Goal: Answer question/provide support

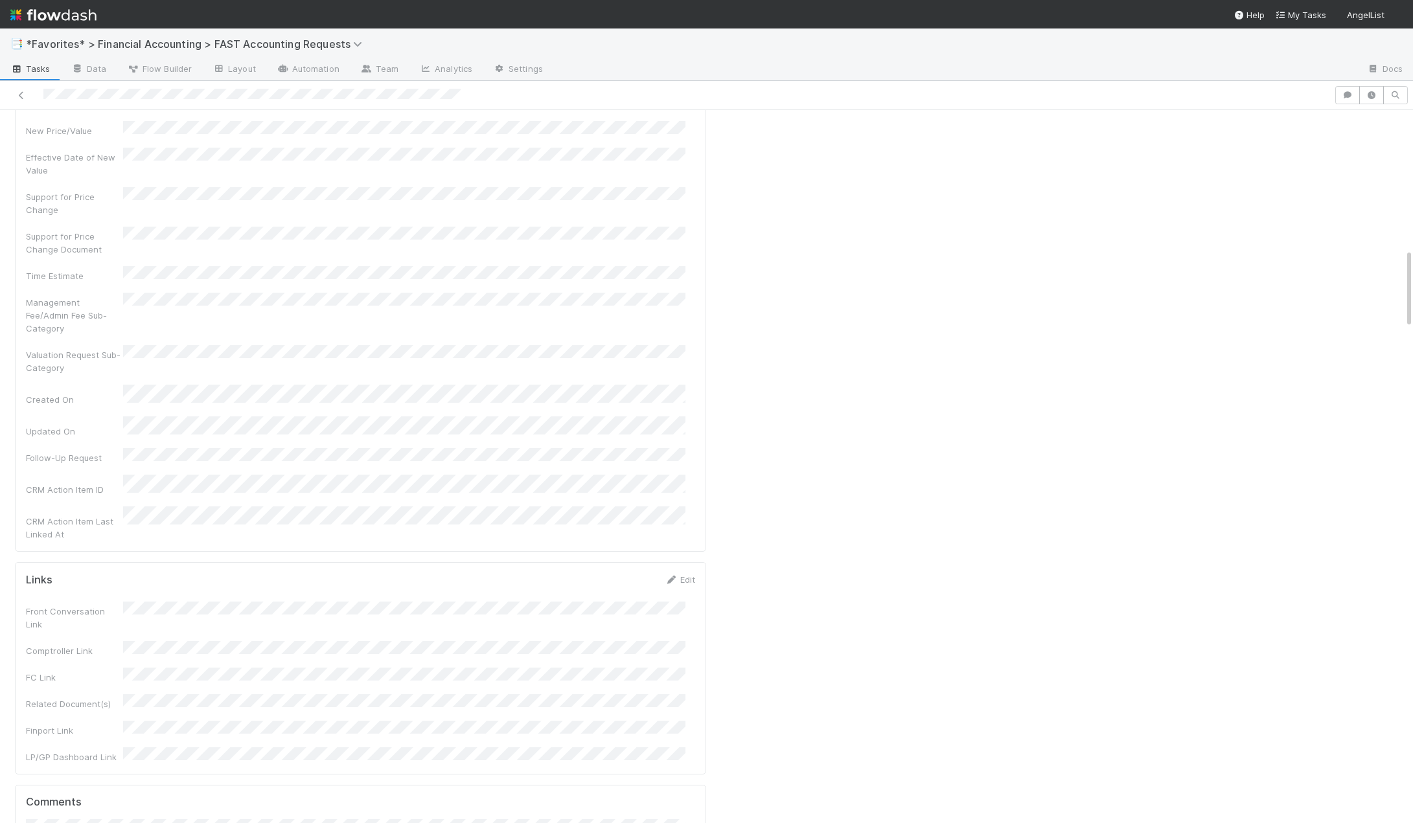
scroll to position [1489, 0]
click at [73, 389] on span "Cody Maldonado" at bounding box center [92, 391] width 65 height 10
click at [64, 714] on button "Add Comment" at bounding box center [63, 725] width 75 height 22
click at [1370, 137] on button "Start" at bounding box center [1388, 131] width 37 height 22
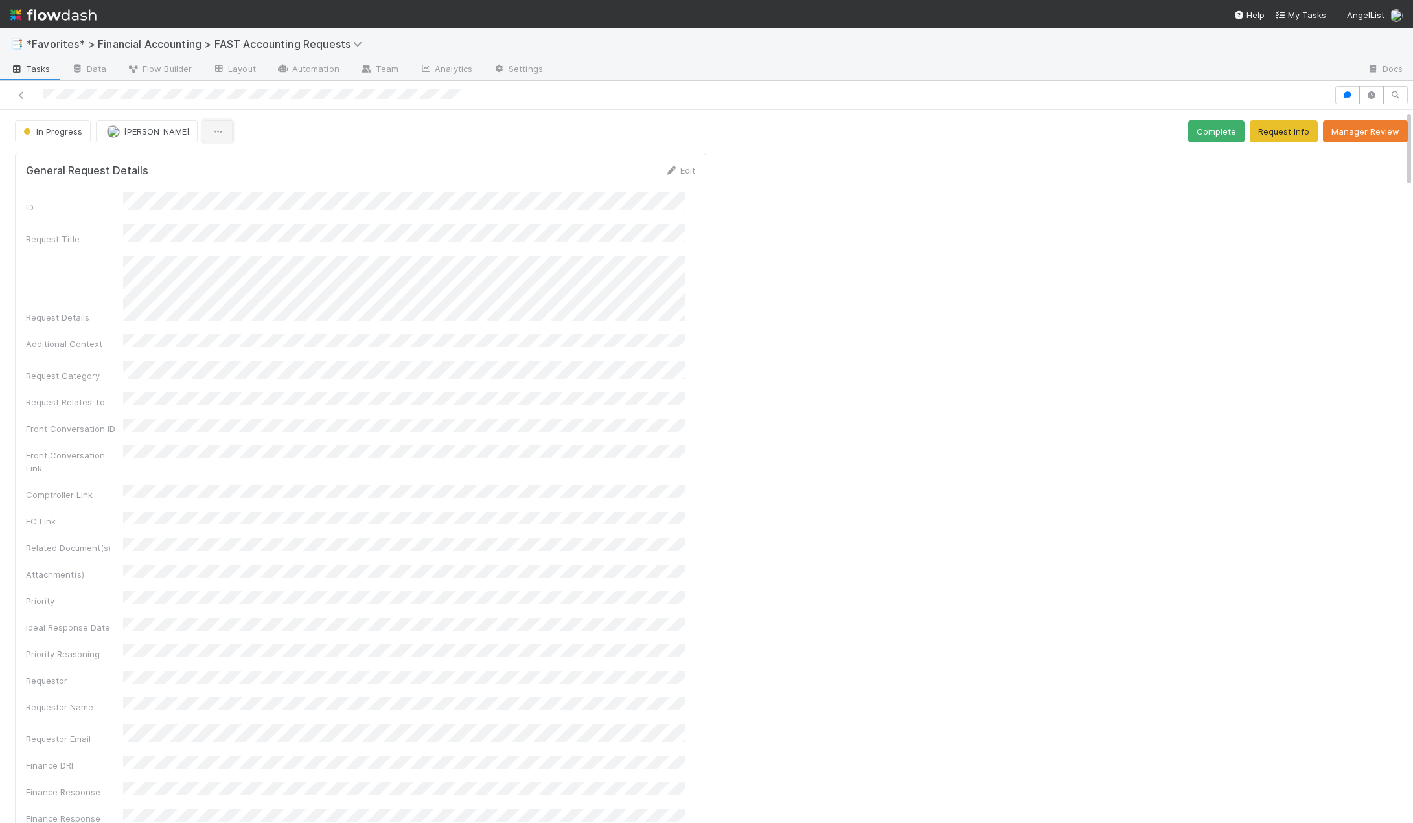
click at [207, 137] on button "button" at bounding box center [218, 131] width 30 height 22
click at [207, 137] on div "Duplicate Delete" at bounding box center [706, 411] width 1413 height 823
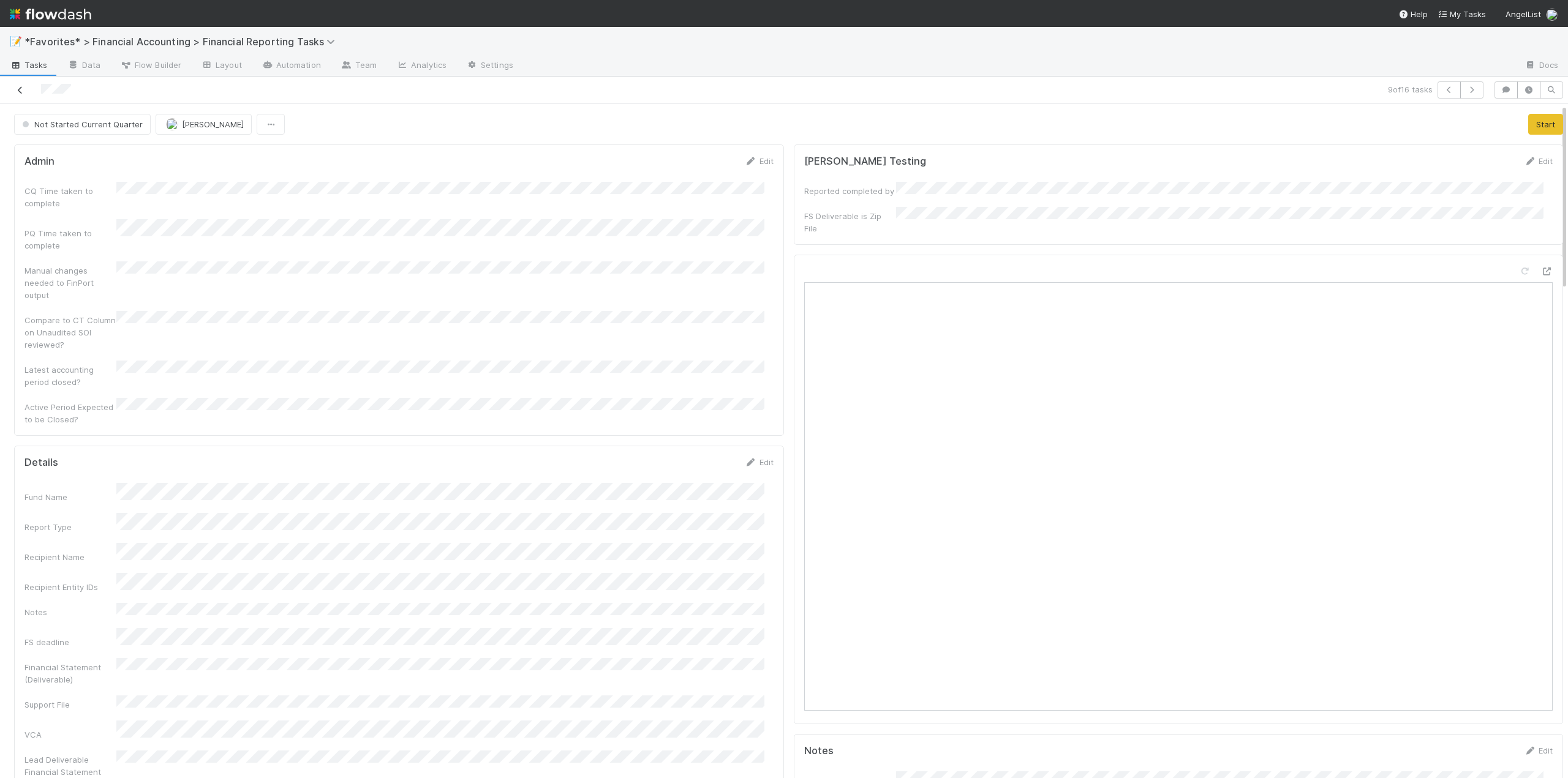
click at [18, 89] on icon at bounding box center [20, 90] width 12 height 8
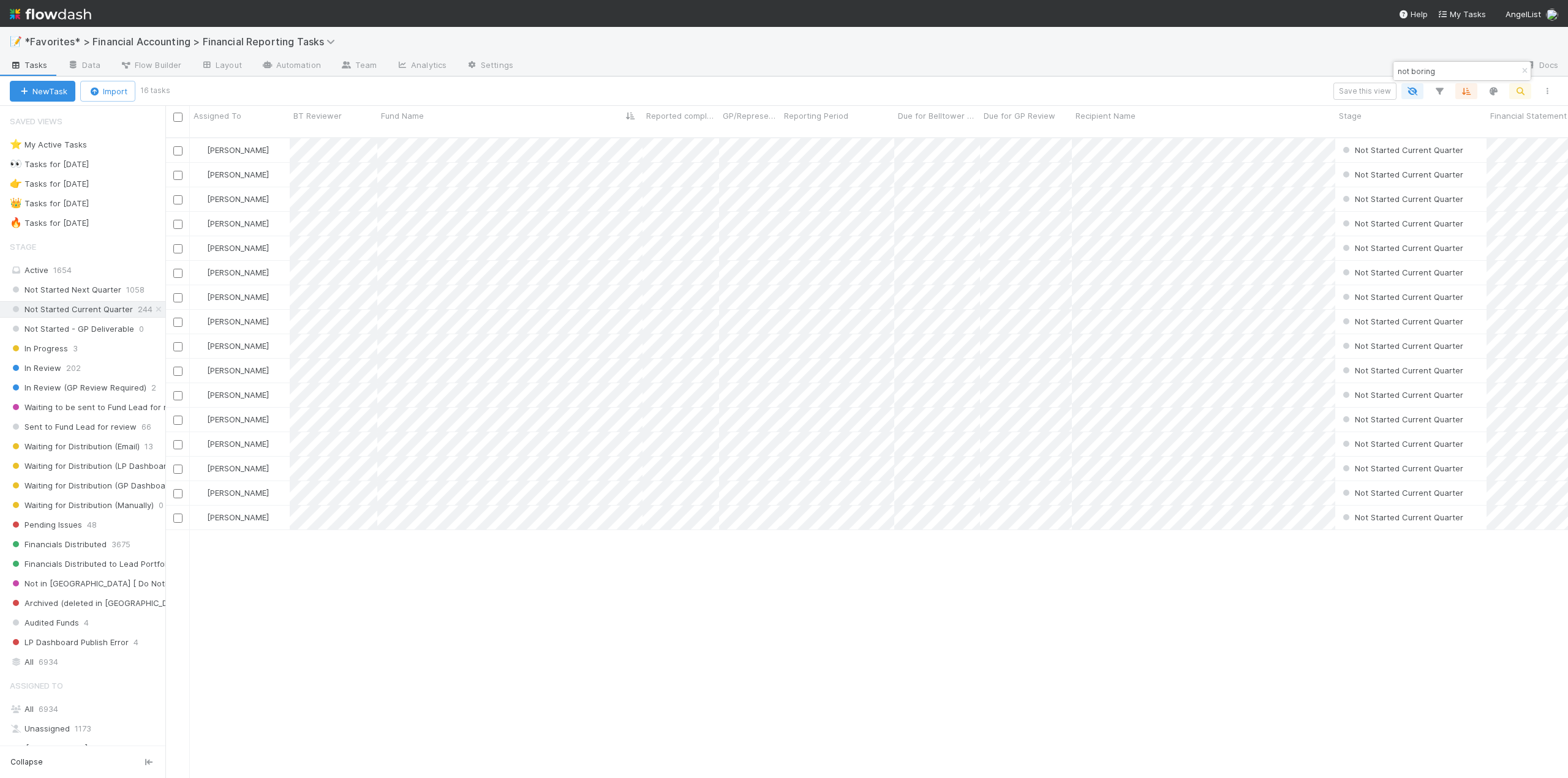
scroll to position [642, 1393]
click at [59, 272] on span "1654" at bounding box center [61, 269] width 18 height 9
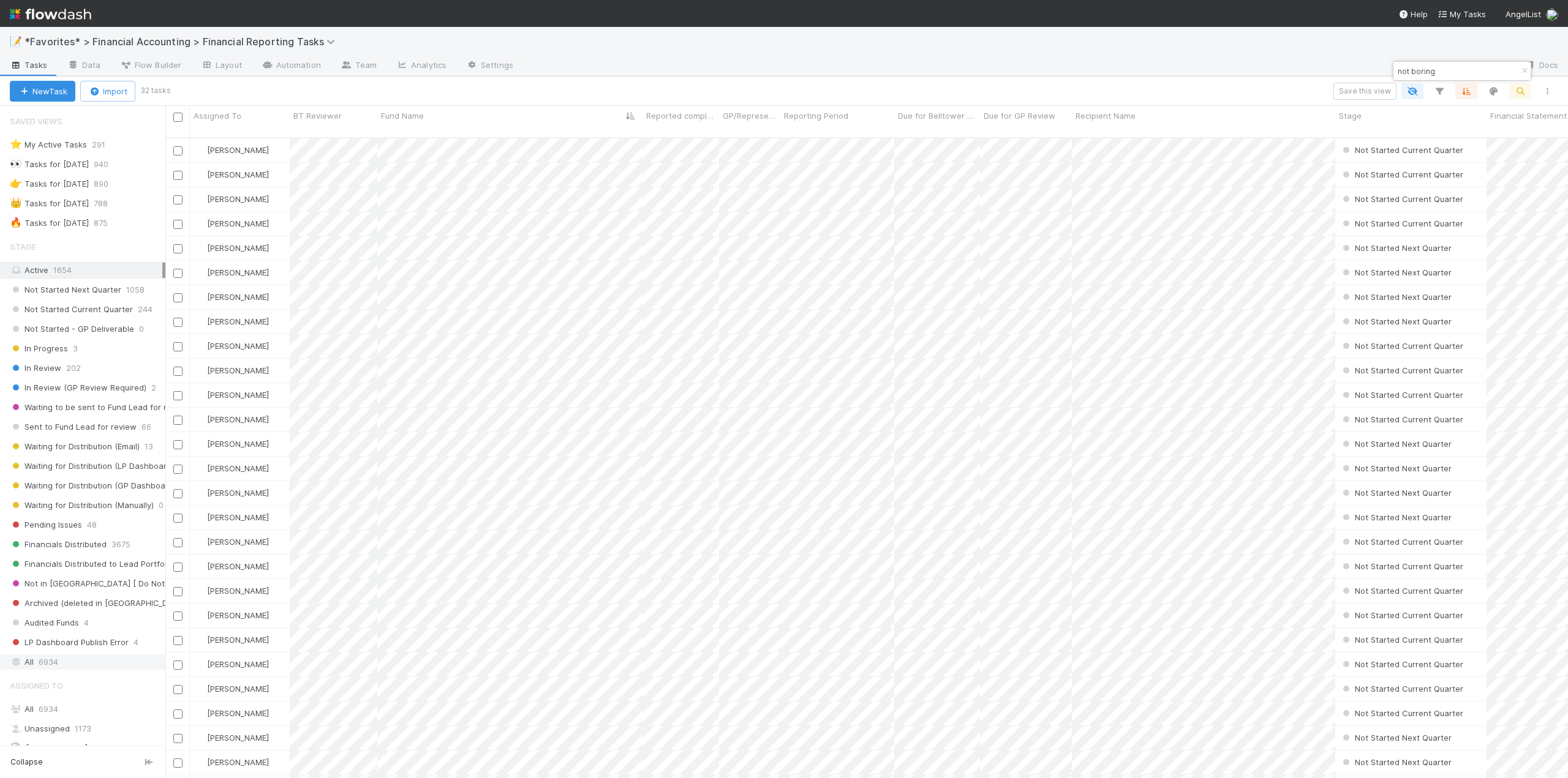
click at [39, 667] on span "6934" at bounding box center [48, 662] width 20 height 15
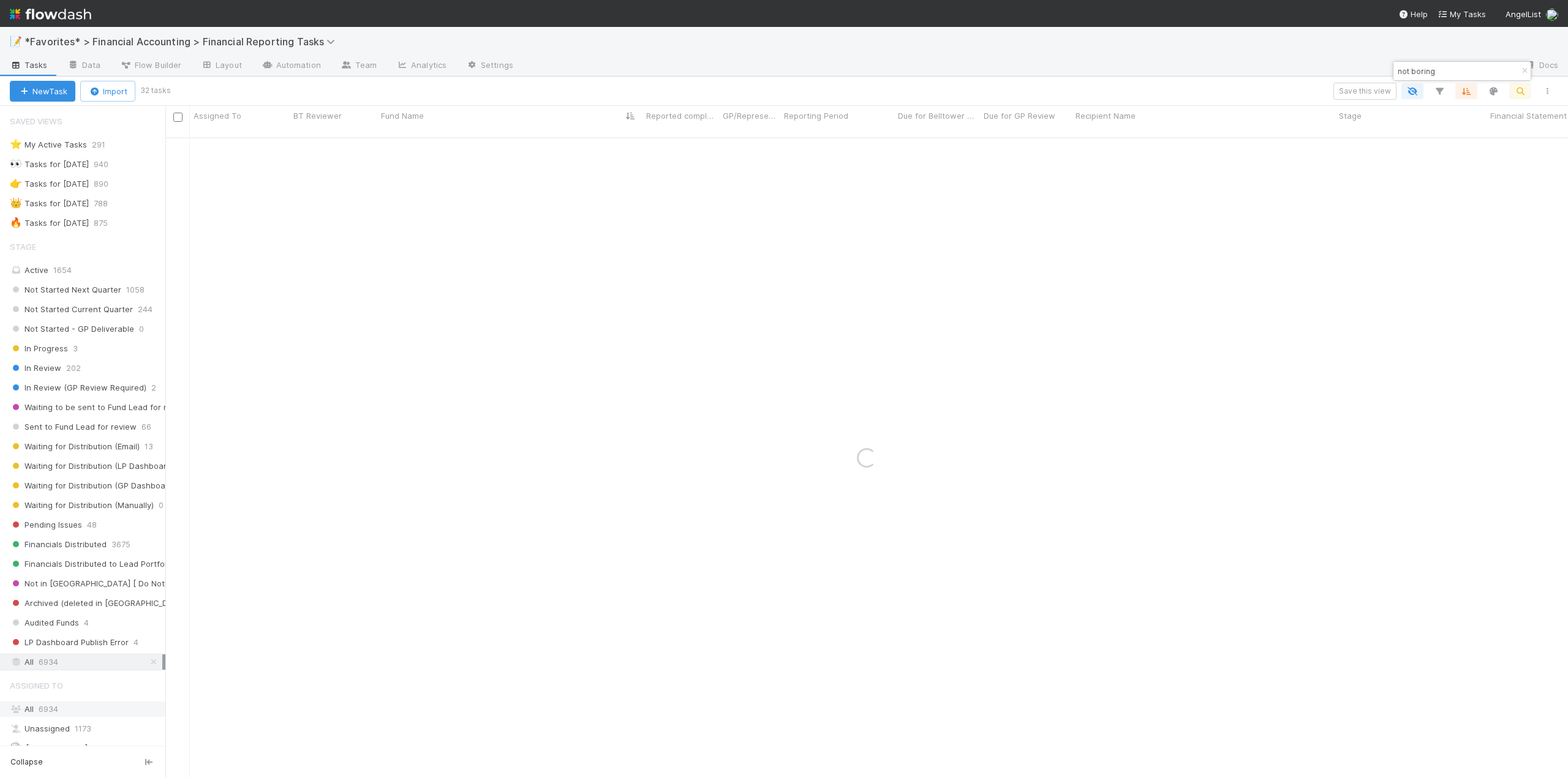
click at [29, 716] on div "All 6934" at bounding box center [85, 709] width 152 height 15
click at [48, 218] on div "🔥 Tasks for 2025-06-30" at bounding box center [49, 223] width 79 height 15
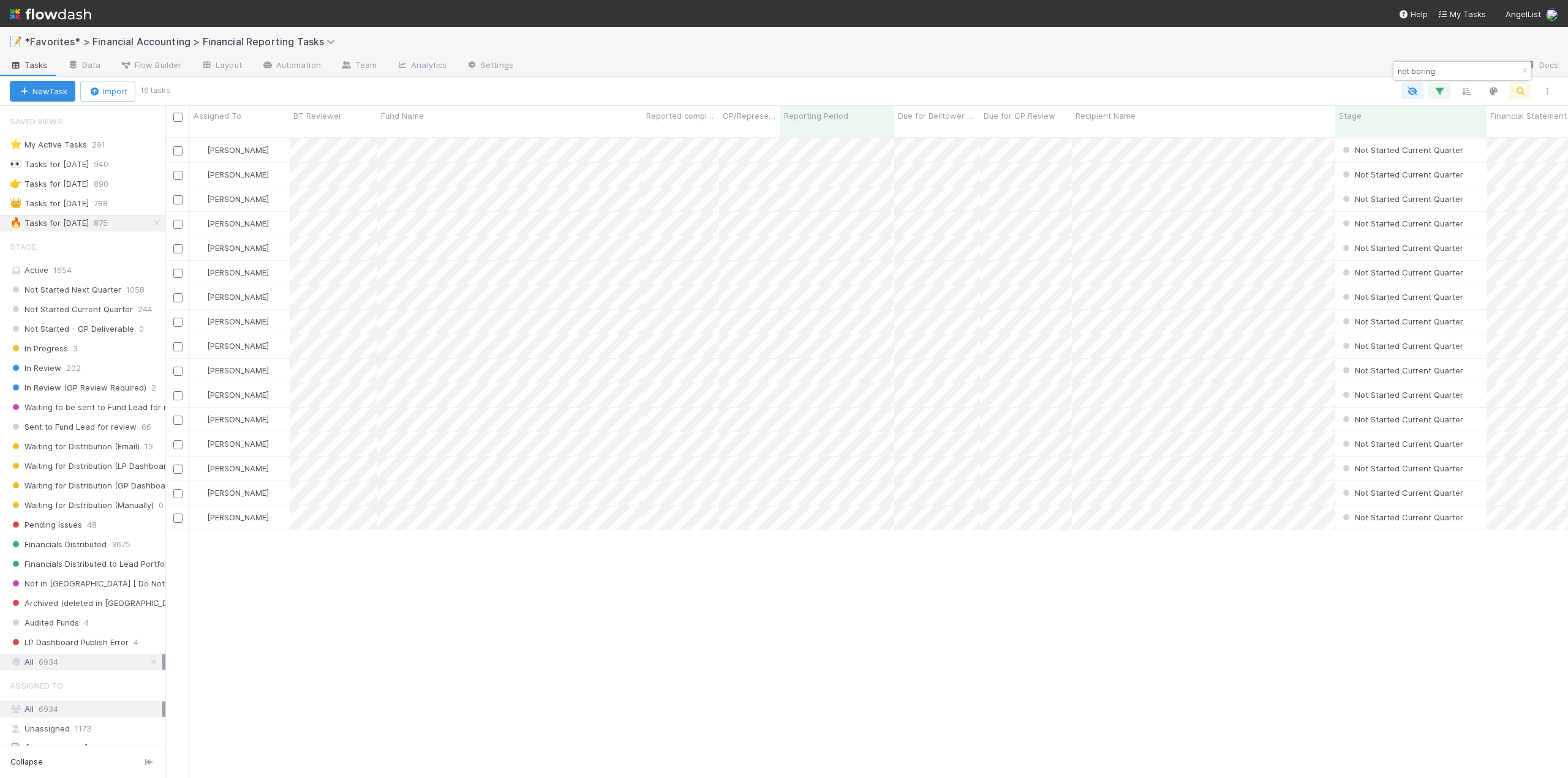
scroll to position [642, 1393]
drag, startPoint x: 1452, startPoint y: 75, endPoint x: 1393, endPoint y: 76, distance: 59.0
click at [1393, 76] on div "not boring" at bounding box center [1462, 71] width 138 height 20
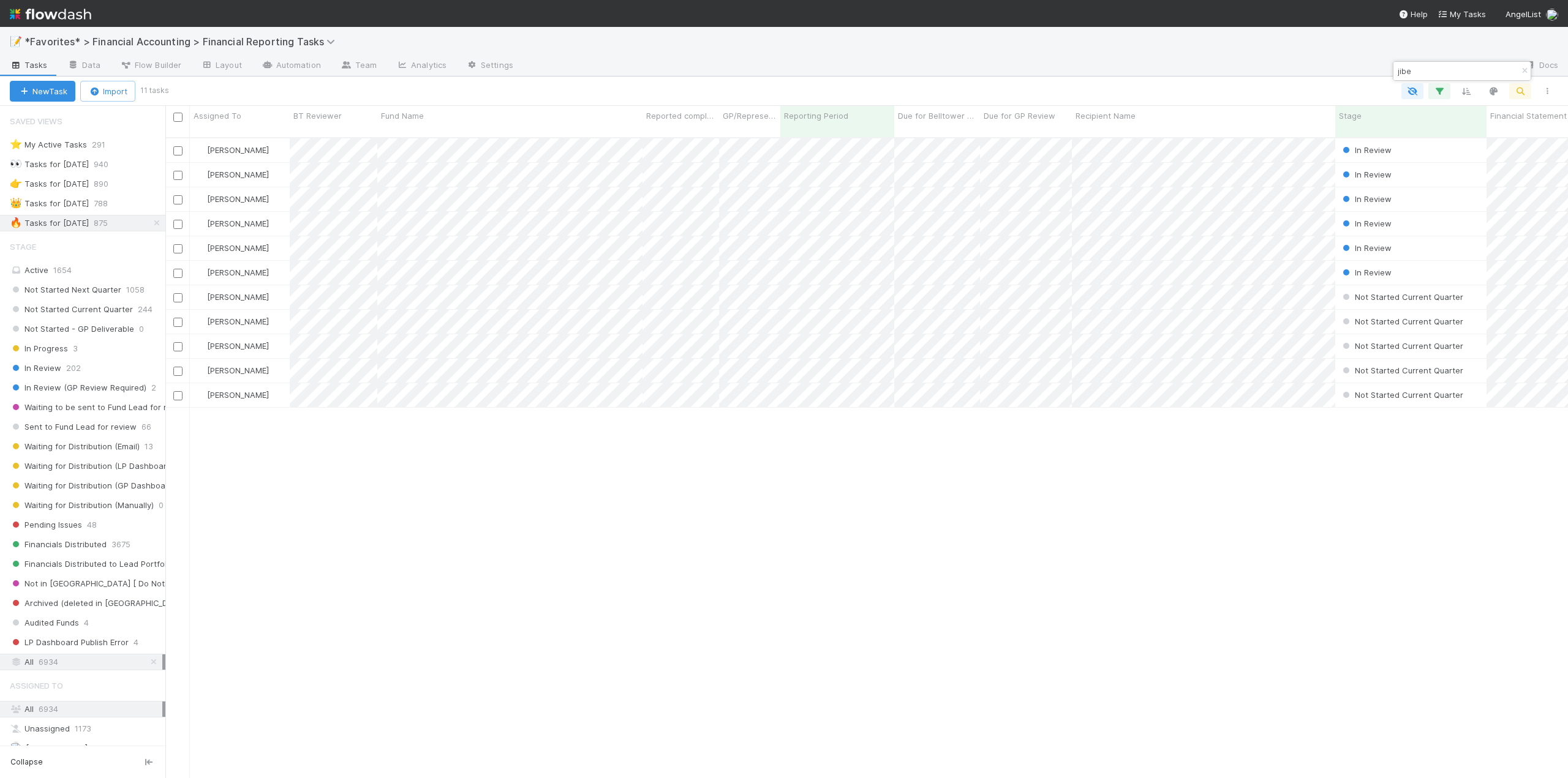
type input "jibe"
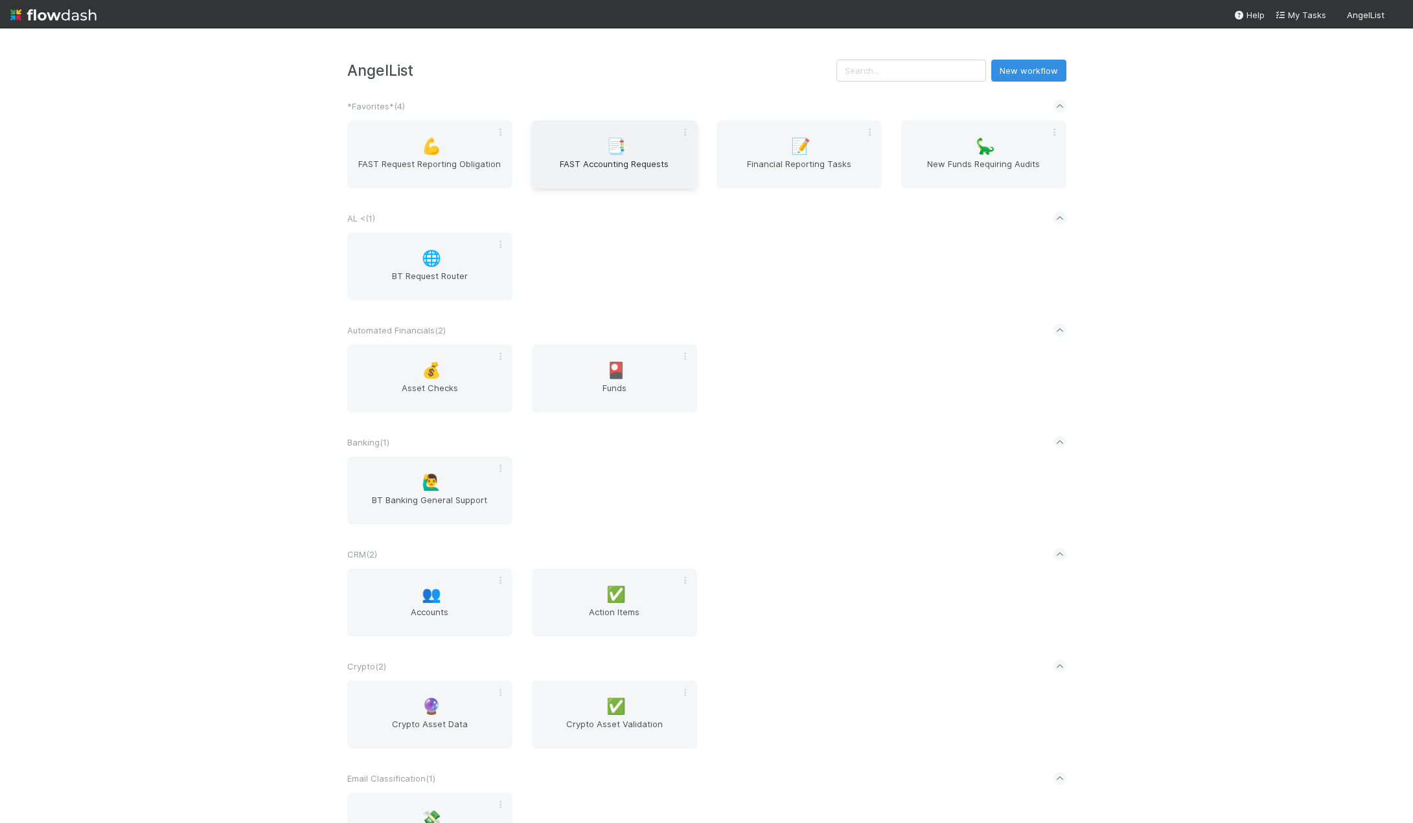
click at [591, 168] on span "FAST Accounting Requests" at bounding box center [614, 170] width 155 height 26
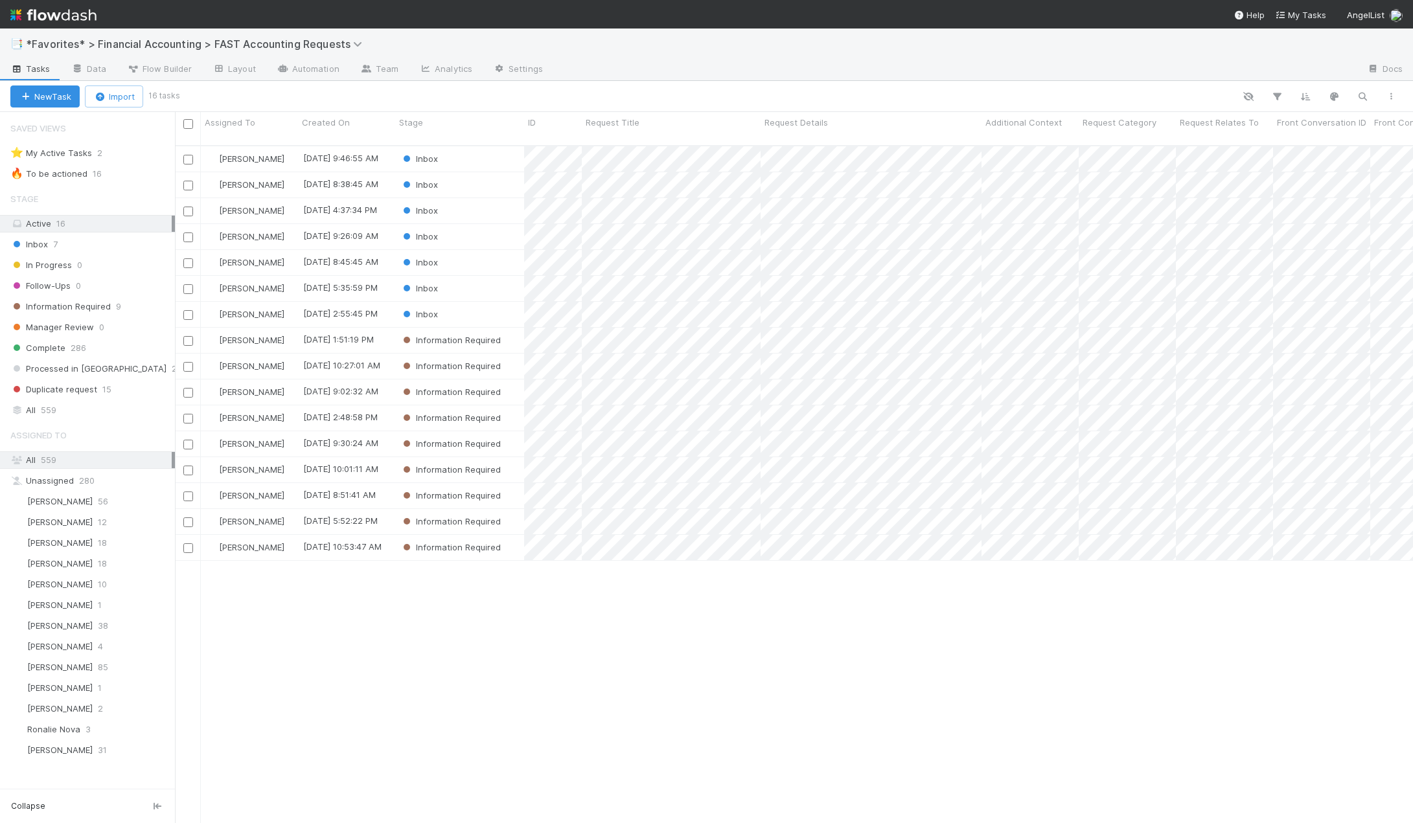
scroll to position [679, 1228]
click at [500, 153] on div "Inbox" at bounding box center [459, 158] width 129 height 25
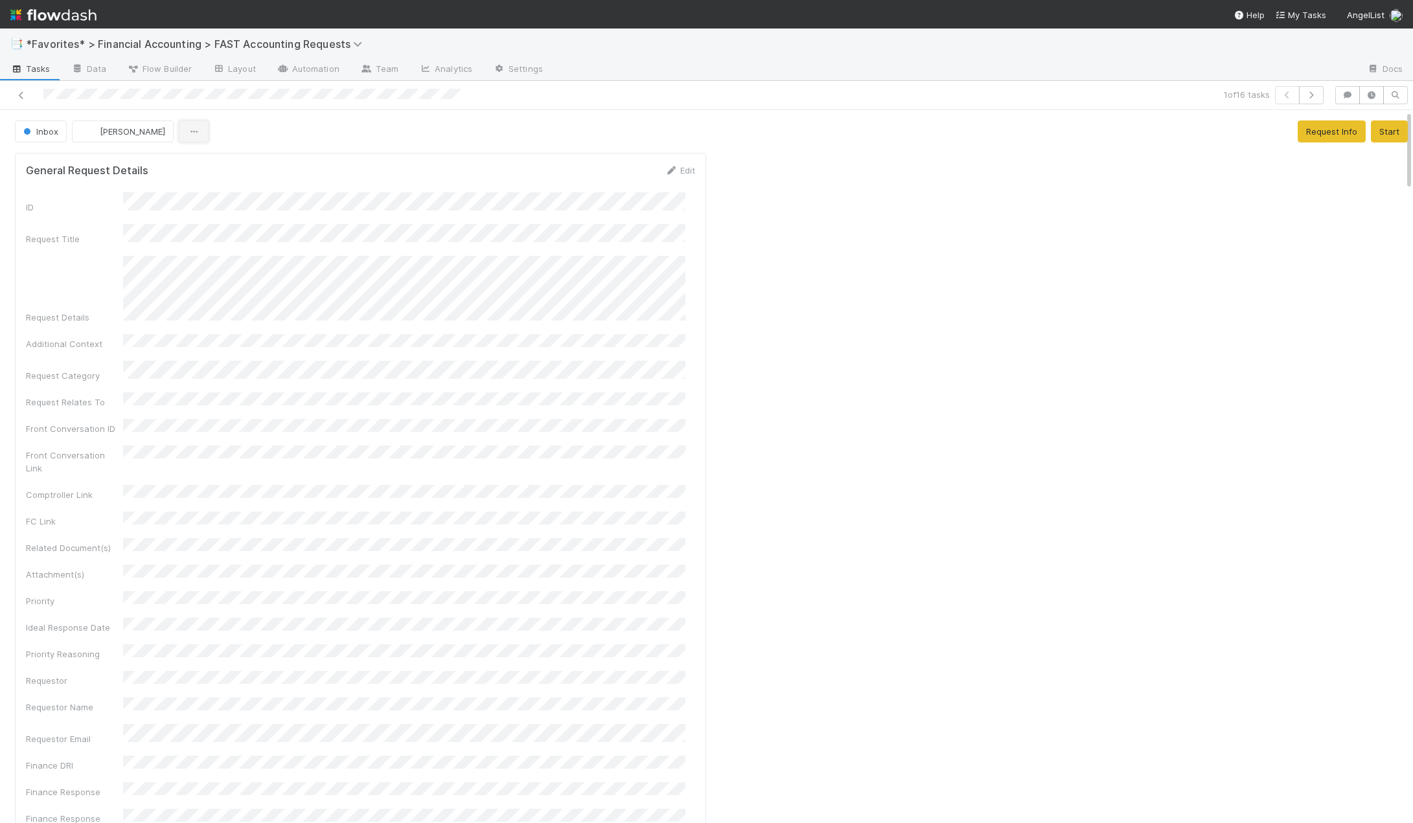
click at [187, 132] on icon "button" at bounding box center [193, 132] width 13 height 8
click at [249, 89] on div "Duplicate Delete" at bounding box center [706, 411] width 1413 height 823
click at [171, 72] on span "Flow Builder" at bounding box center [159, 68] width 65 height 13
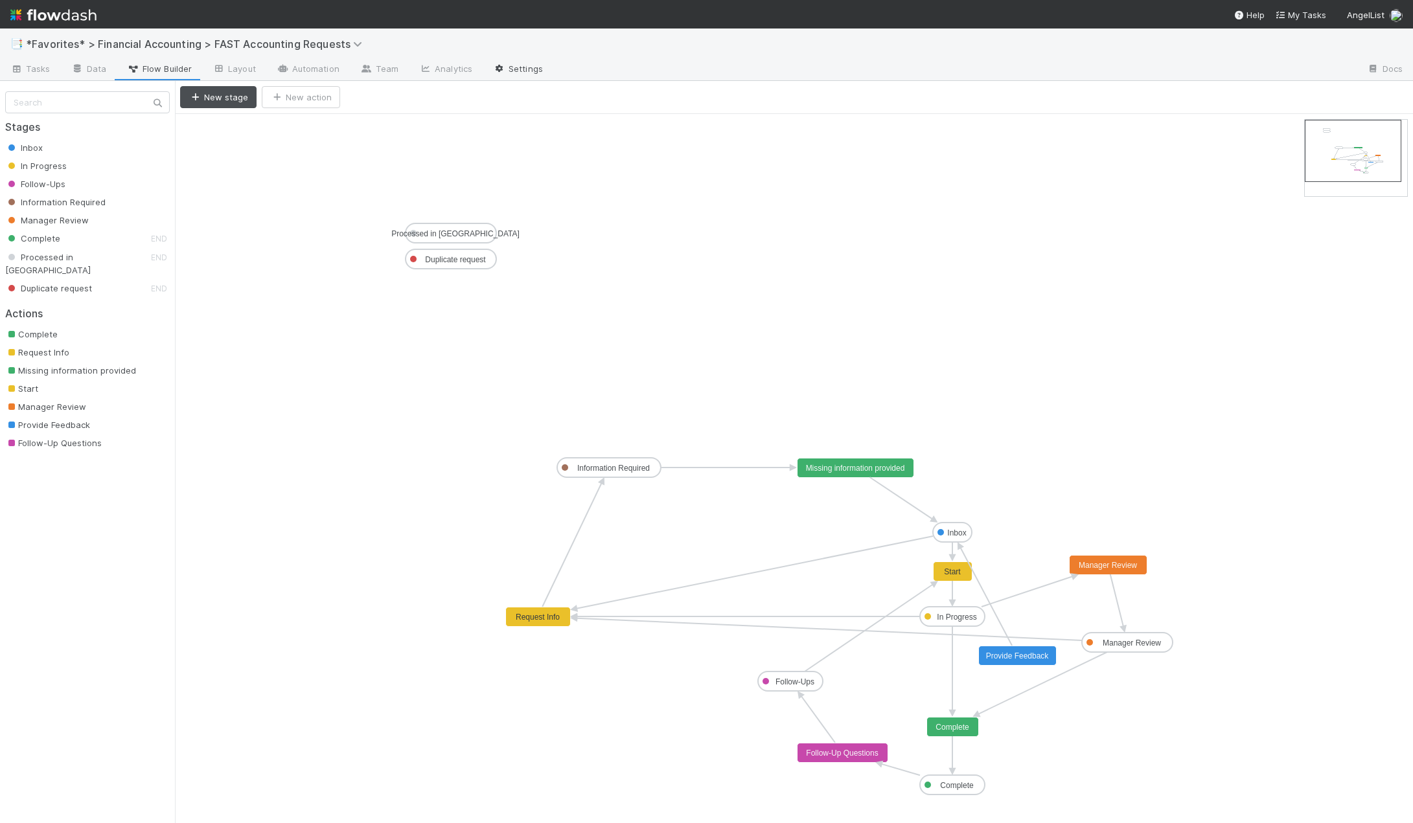
click at [501, 67] on link "Settings" at bounding box center [518, 70] width 71 height 21
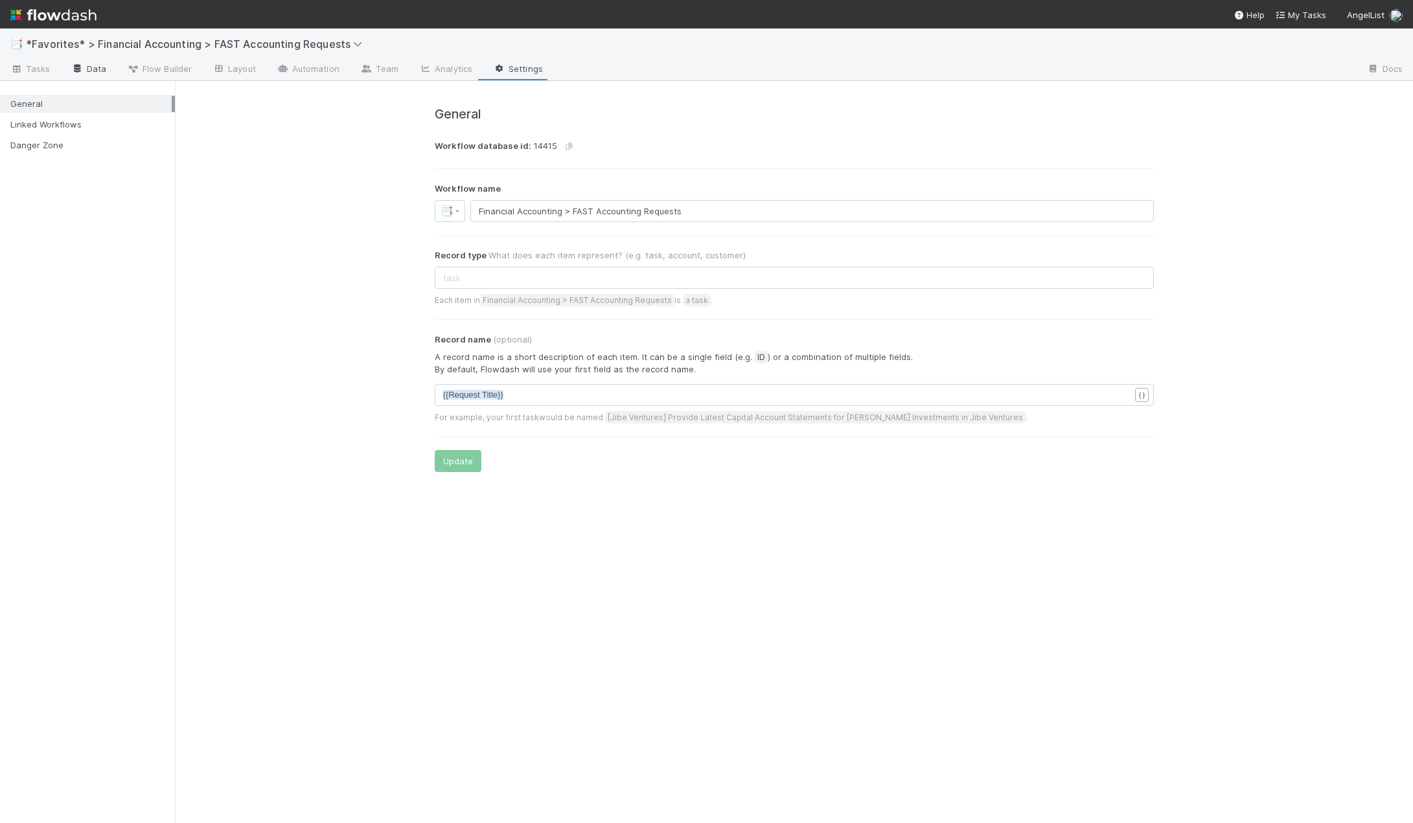
click at [79, 68] on icon at bounding box center [77, 69] width 13 height 8
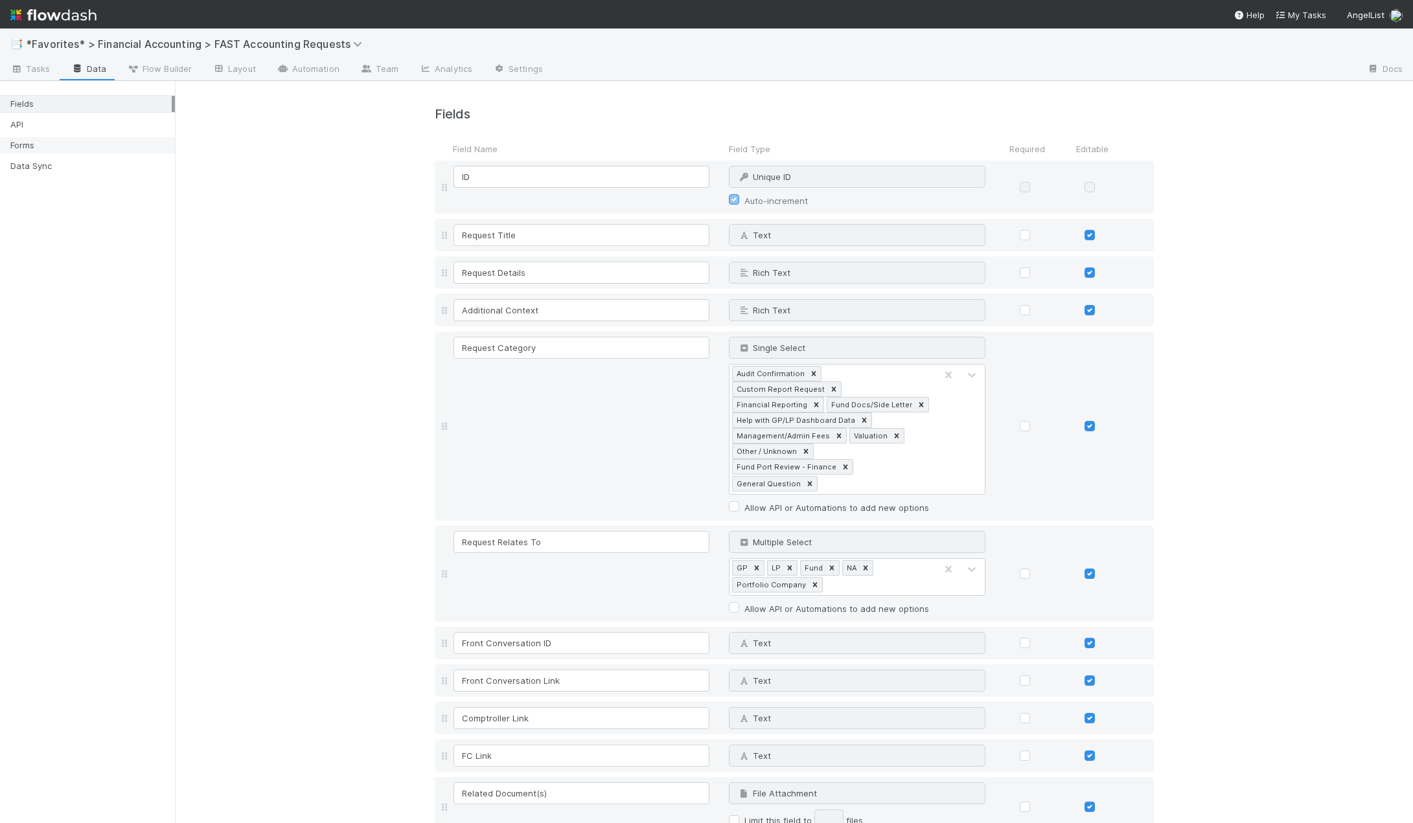
click at [45, 151] on div "Forms" at bounding box center [90, 145] width 161 height 16
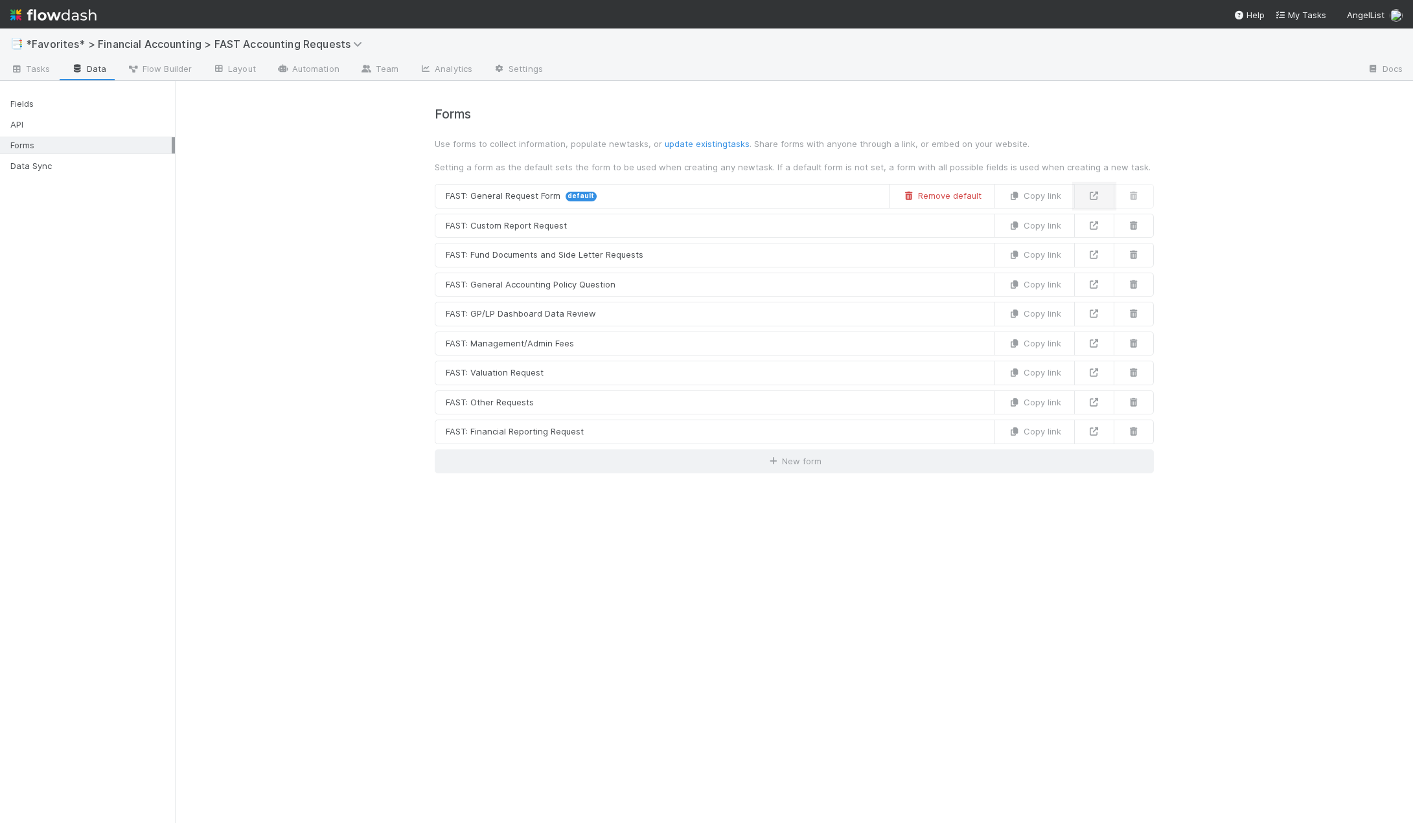
click at [1095, 197] on icon at bounding box center [1093, 196] width 13 height 8
click at [1093, 195] on icon at bounding box center [1093, 196] width 13 height 8
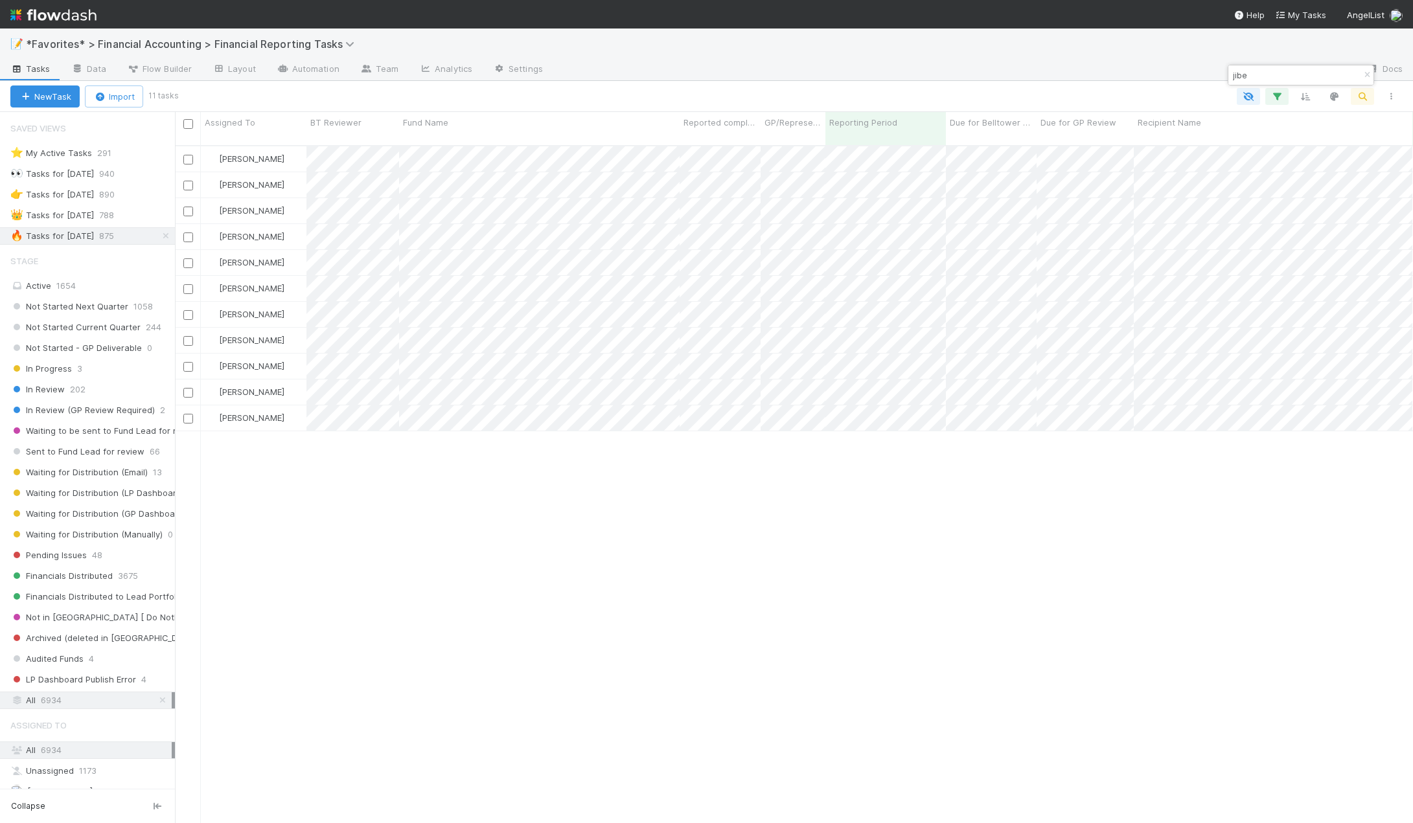
scroll to position [679, 1228]
click at [94, 236] on div "🔥 Tasks for 2025-06-30" at bounding box center [52, 236] width 84 height 16
click at [50, 290] on div "Active 1655" at bounding box center [90, 286] width 161 height 16
click at [47, 703] on span "6935" at bounding box center [51, 700] width 21 height 16
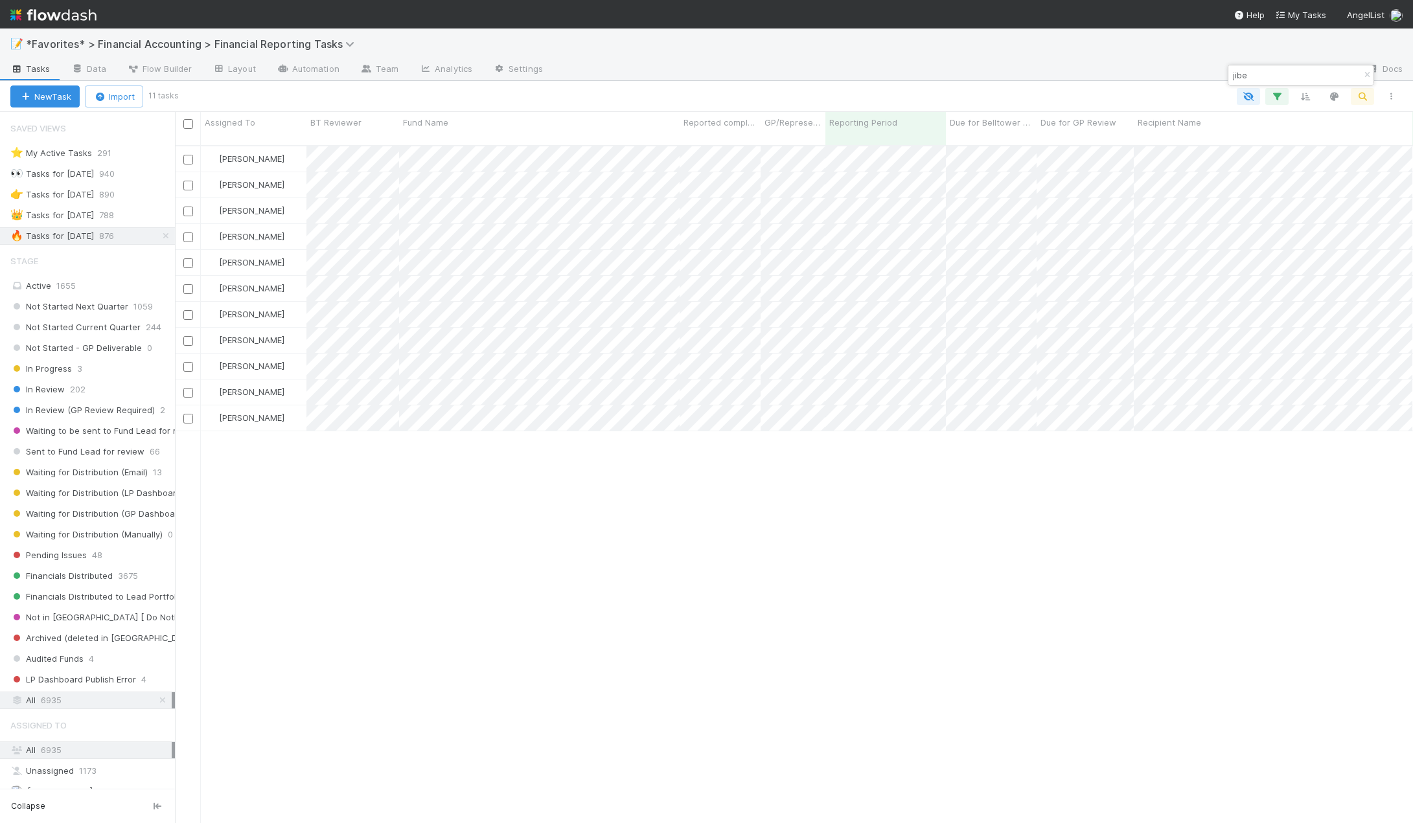
scroll to position [679, 1228]
drag, startPoint x: 1274, startPoint y: 71, endPoint x: 1232, endPoint y: 73, distance: 42.1
click at [1232, 73] on input "jibe" at bounding box center [1295, 75] width 130 height 16
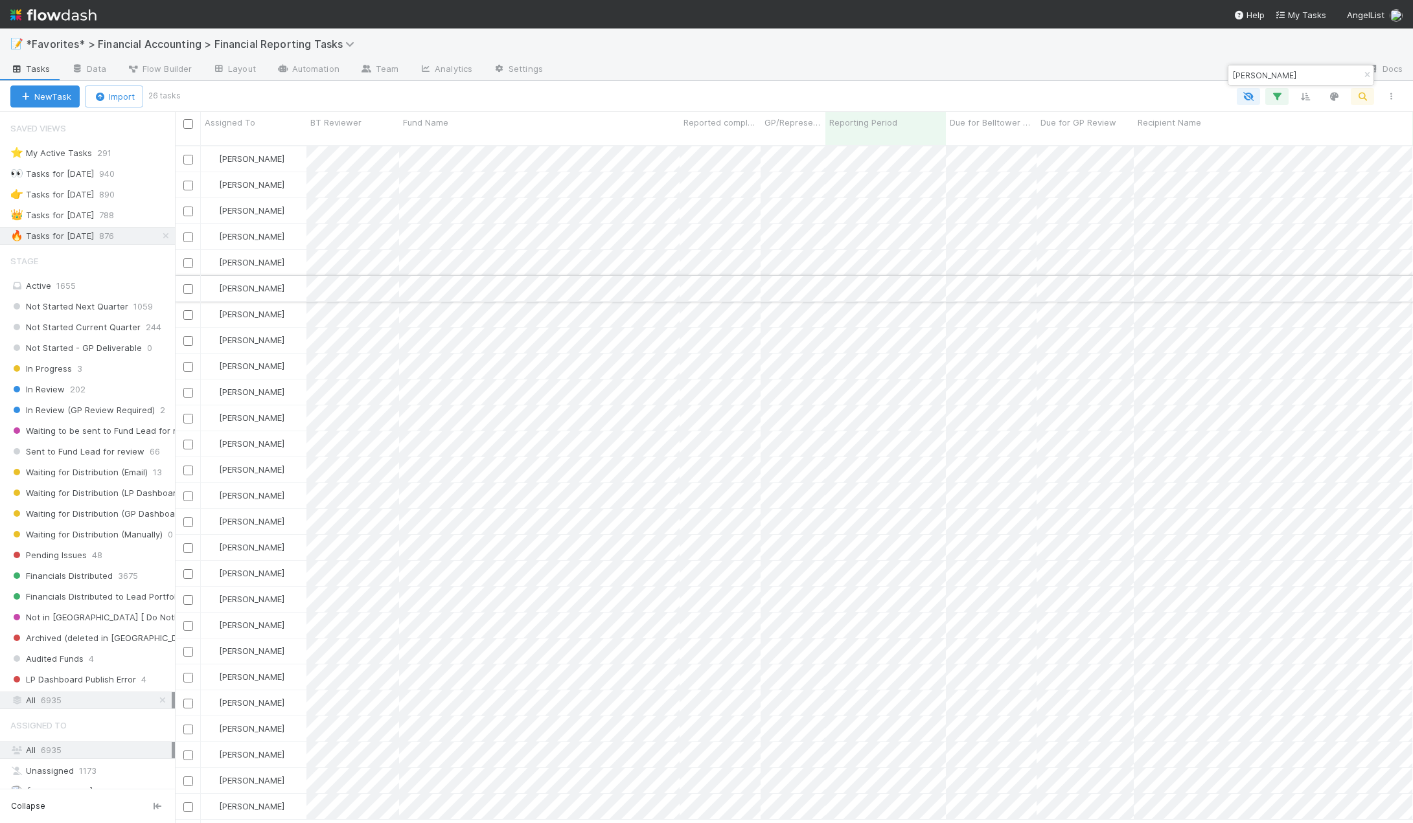
type input "TODD"
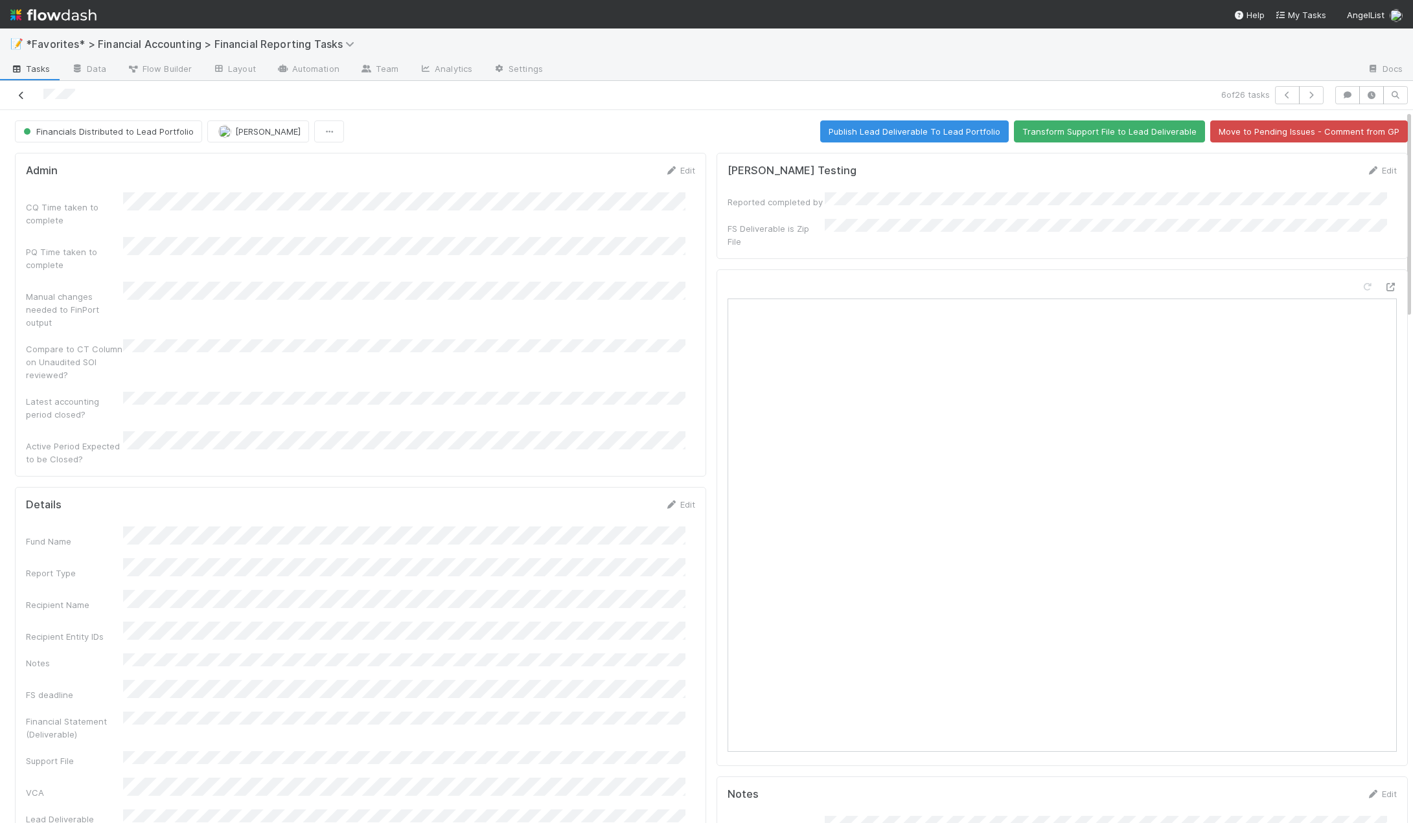
click at [17, 98] on icon at bounding box center [21, 95] width 13 height 8
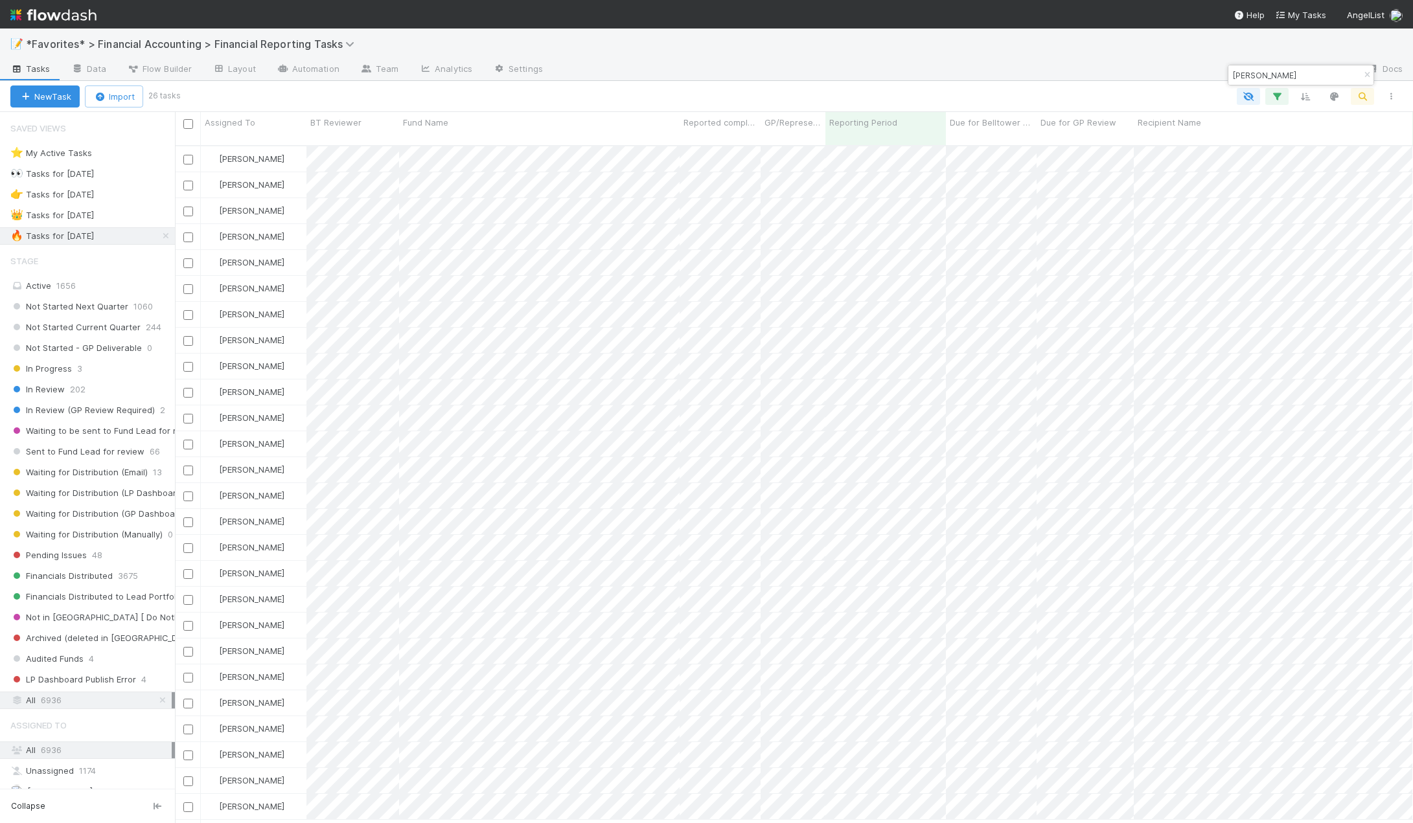
scroll to position [679, 1228]
drag, startPoint x: 1292, startPoint y: 82, endPoint x: 1229, endPoint y: 69, distance: 64.9
click at [1229, 69] on div "TODD" at bounding box center [1293, 75] width 131 height 16
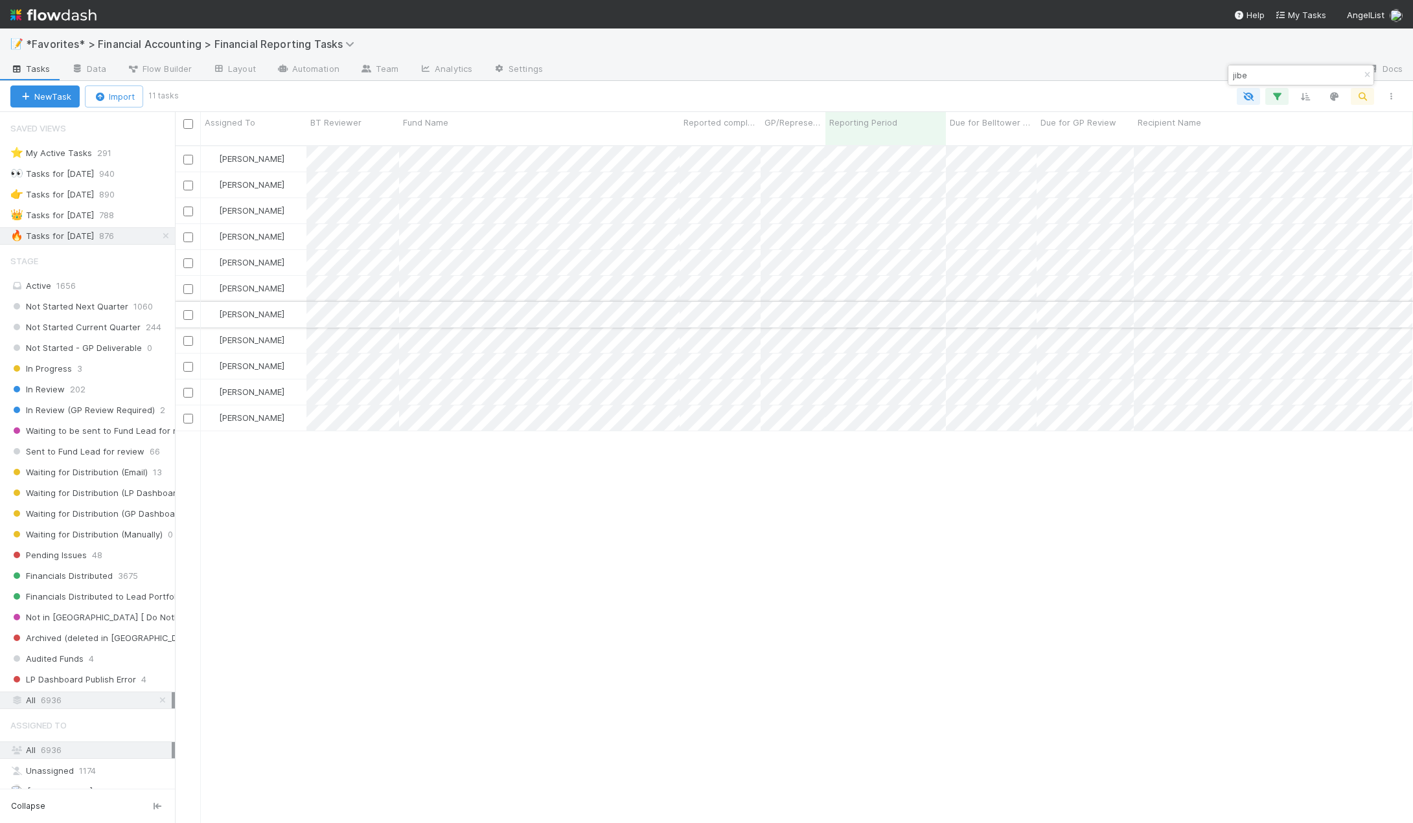
type input "jibe"
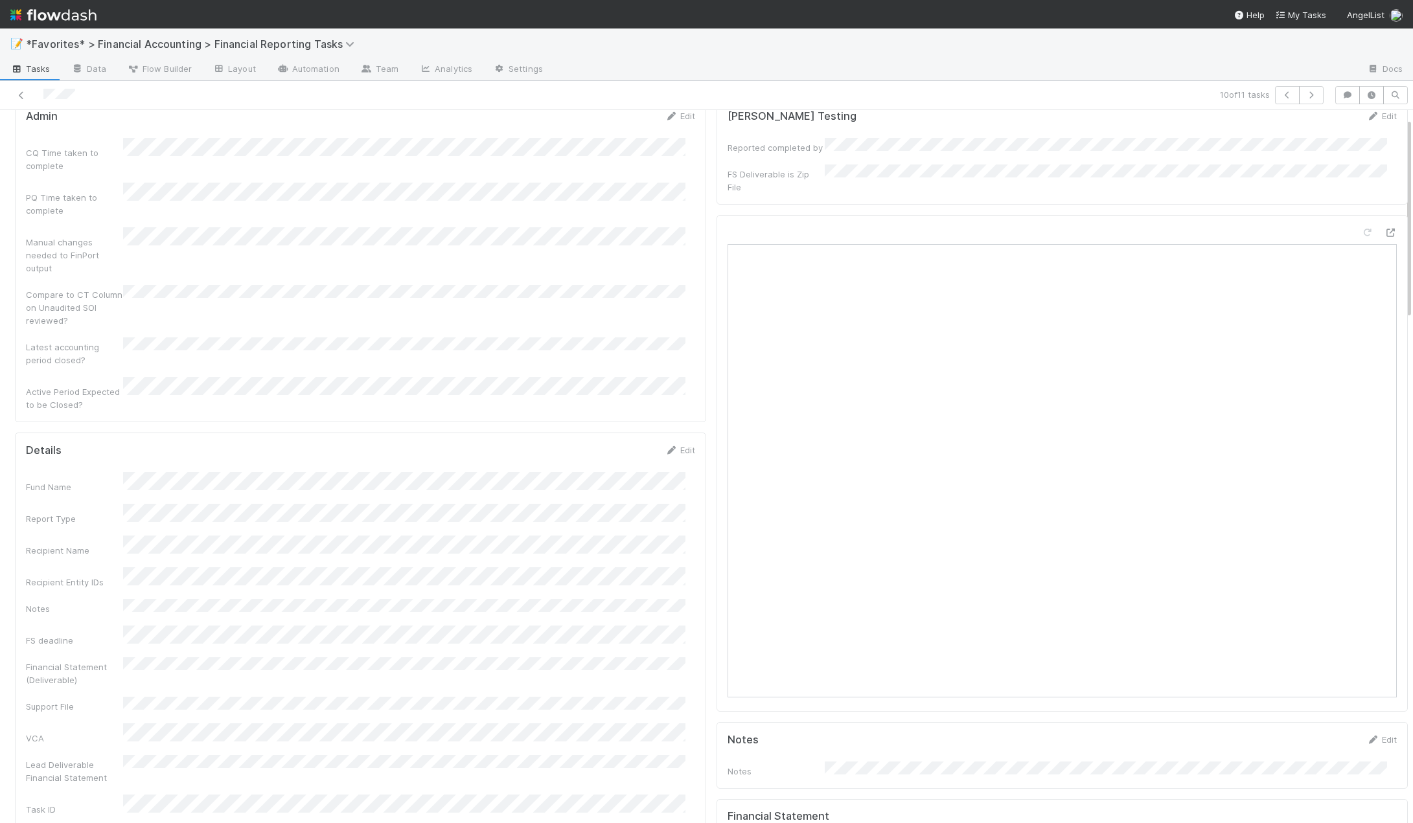
scroll to position [65, 0]
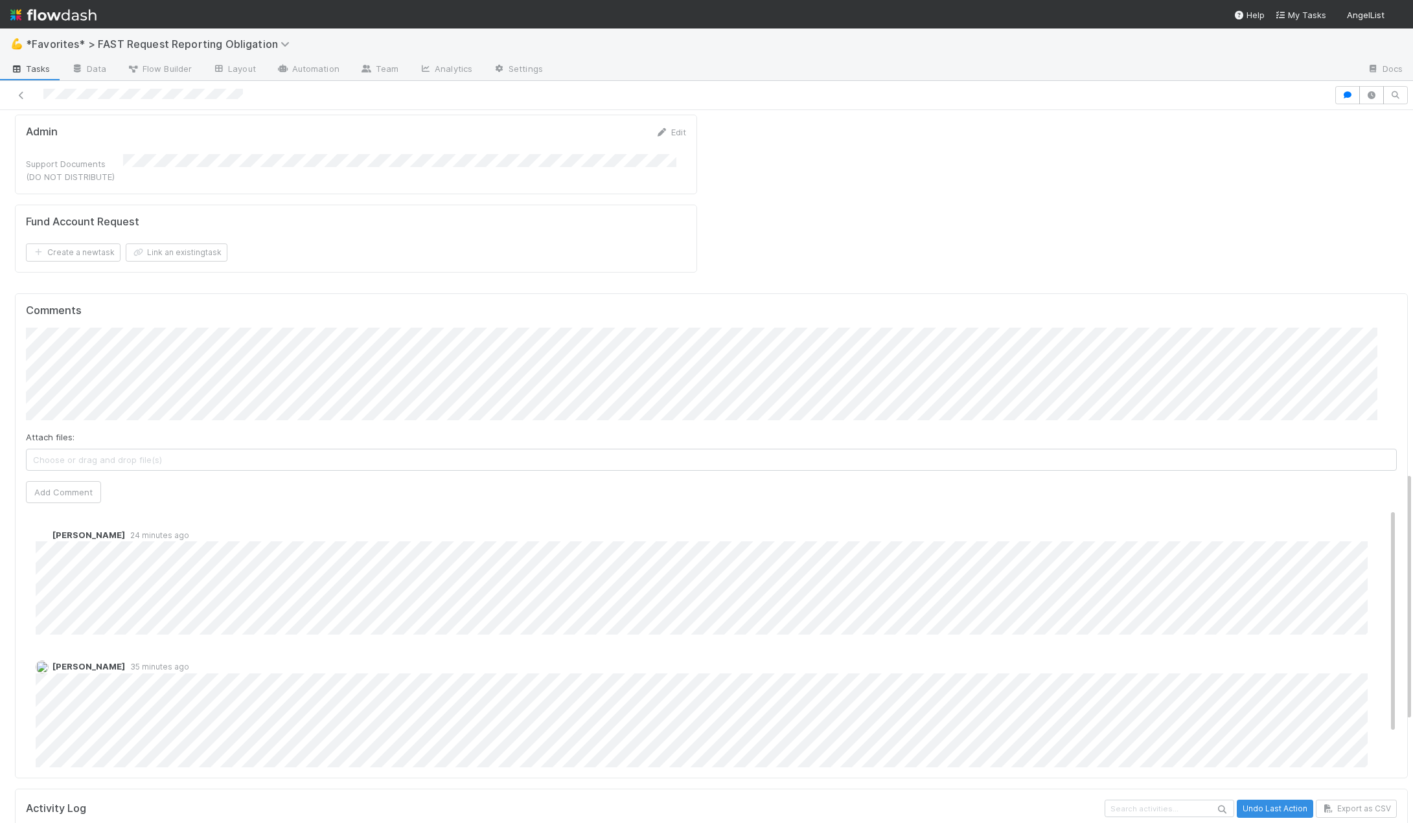
scroll to position [1036, 0]
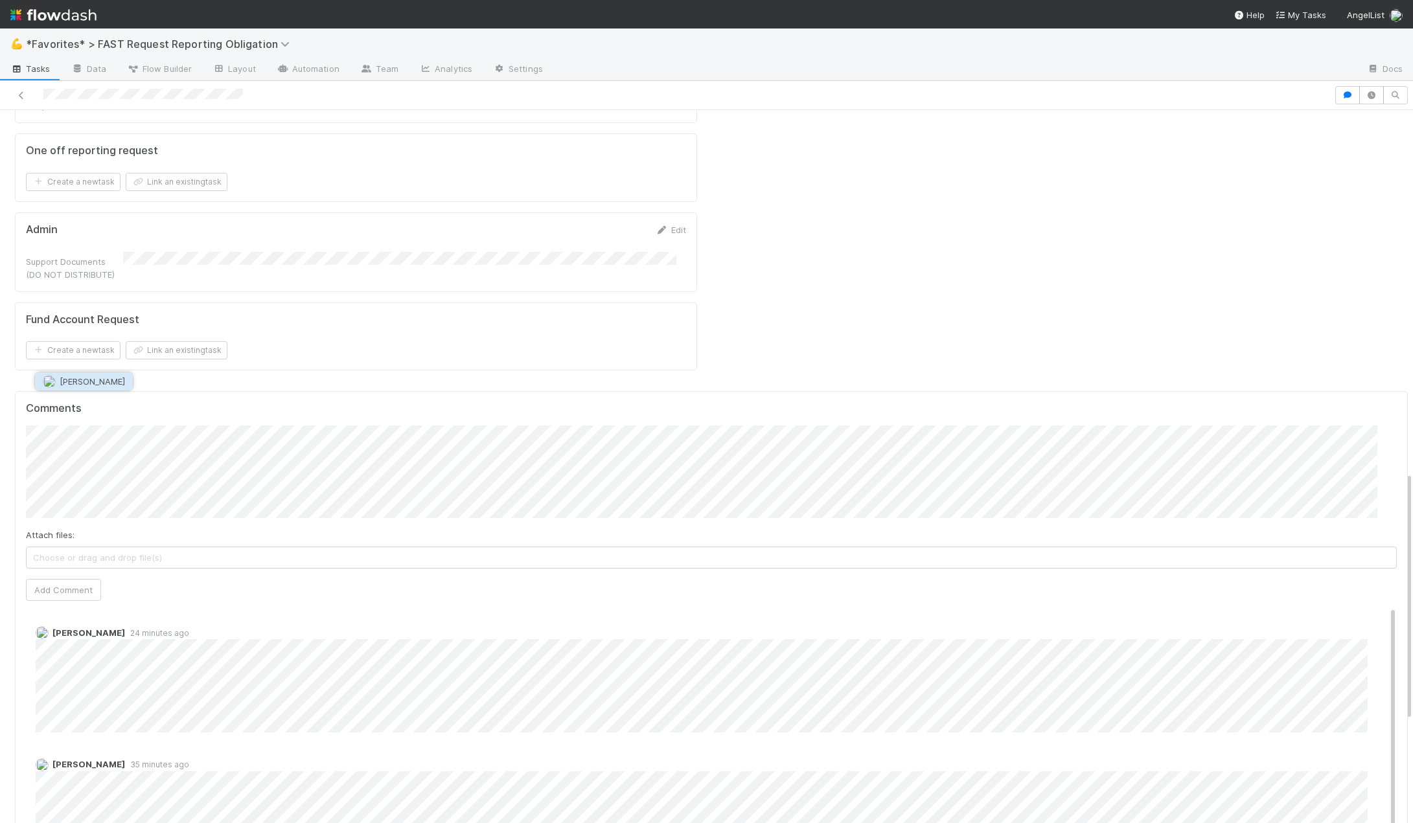
click at [103, 378] on span "[PERSON_NAME]" at bounding box center [92, 381] width 65 height 10
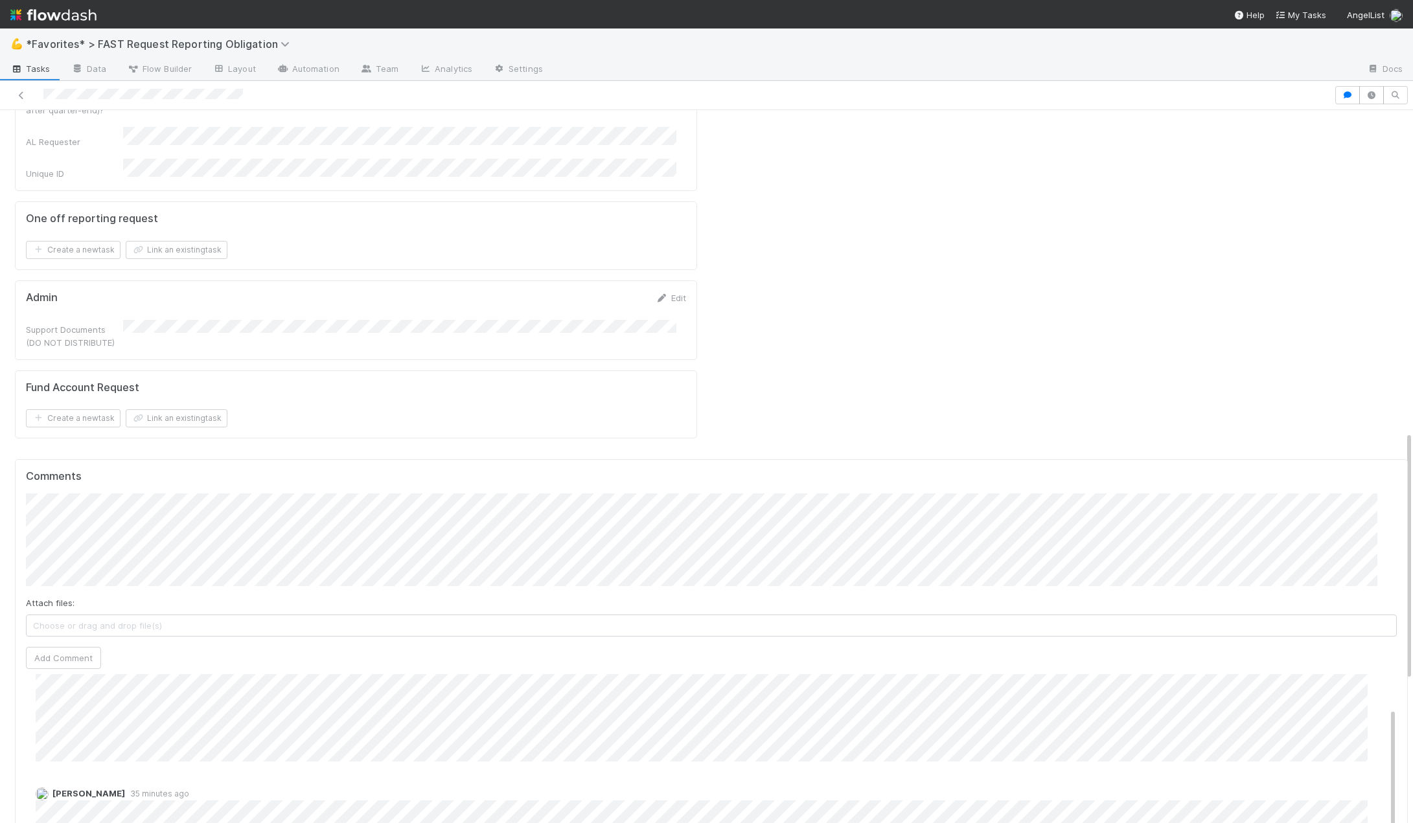
scroll to position [907, 0]
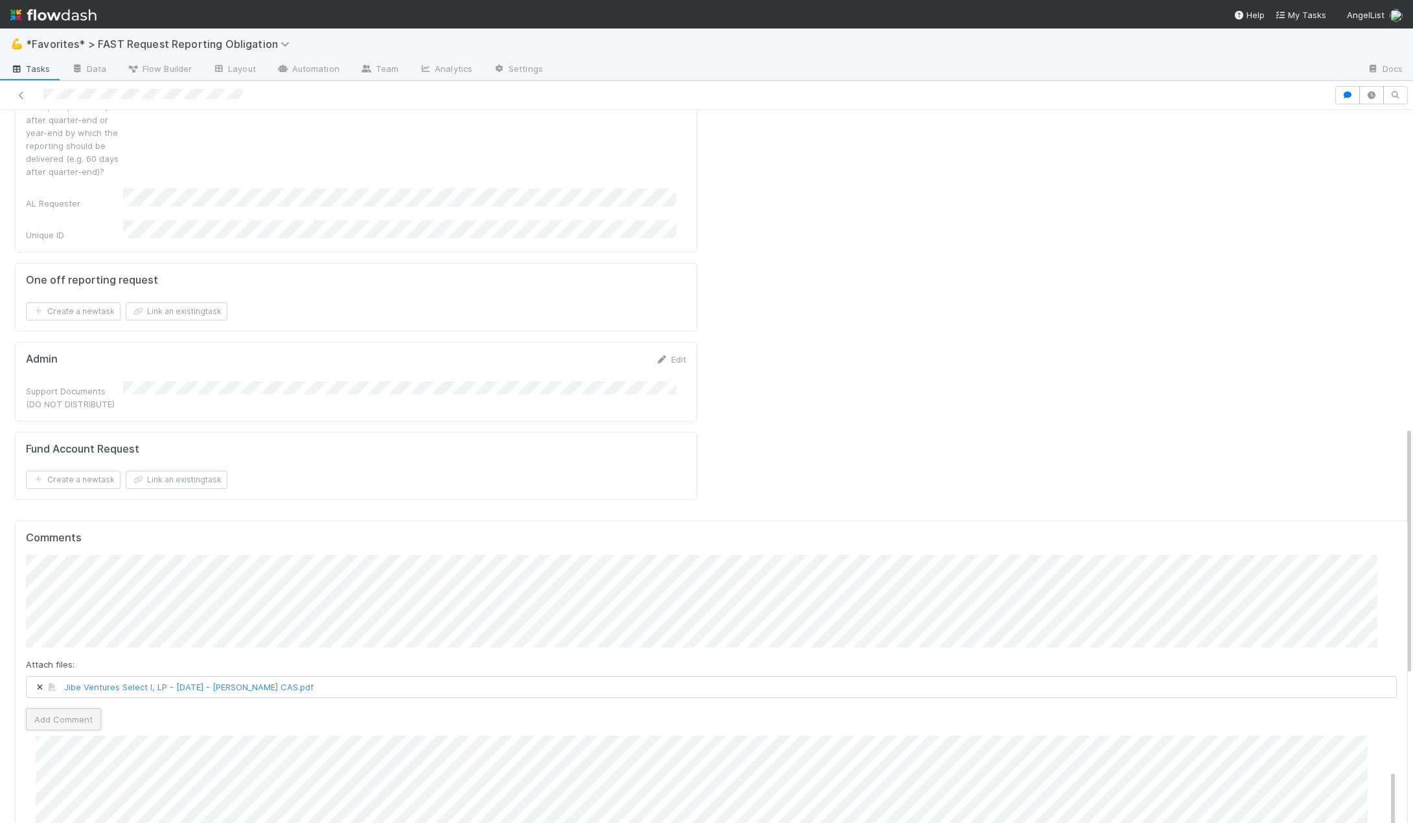
click at [58, 709] on button "Add Comment" at bounding box center [63, 720] width 75 height 22
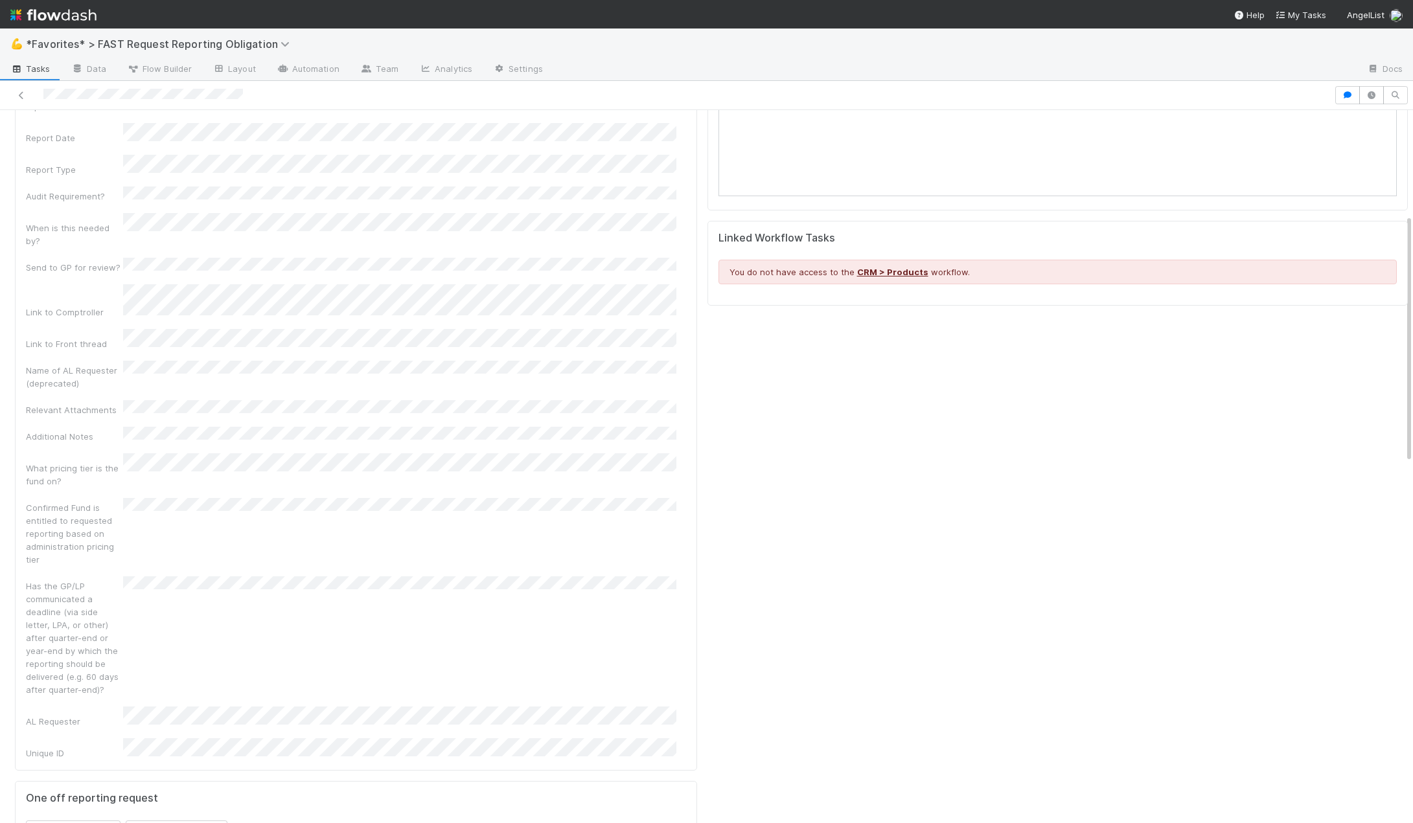
scroll to position [0, 0]
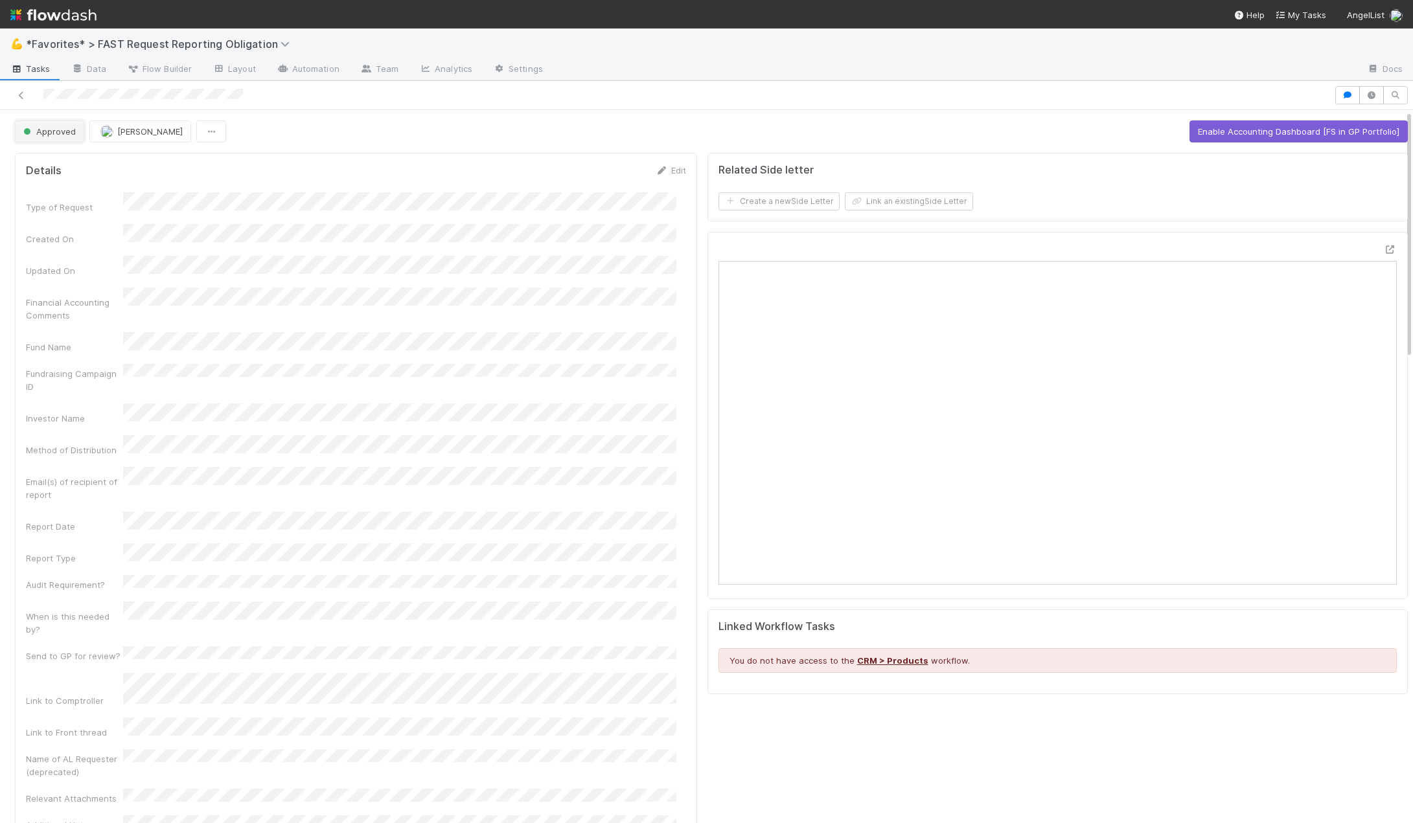
click at [52, 129] on span "Approved" at bounding box center [48, 131] width 55 height 10
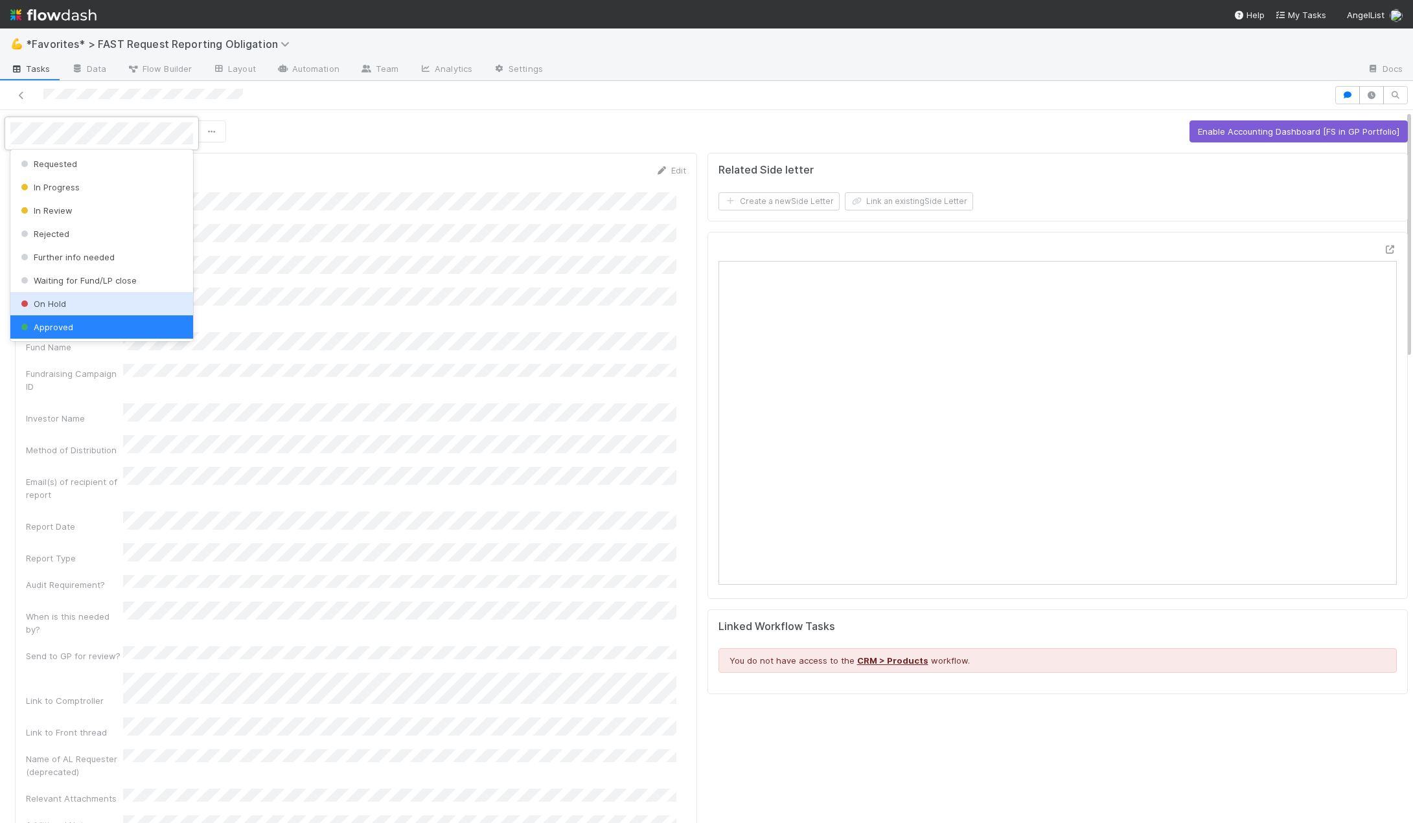
click at [43, 306] on span "On Hold" at bounding box center [42, 304] width 48 height 10
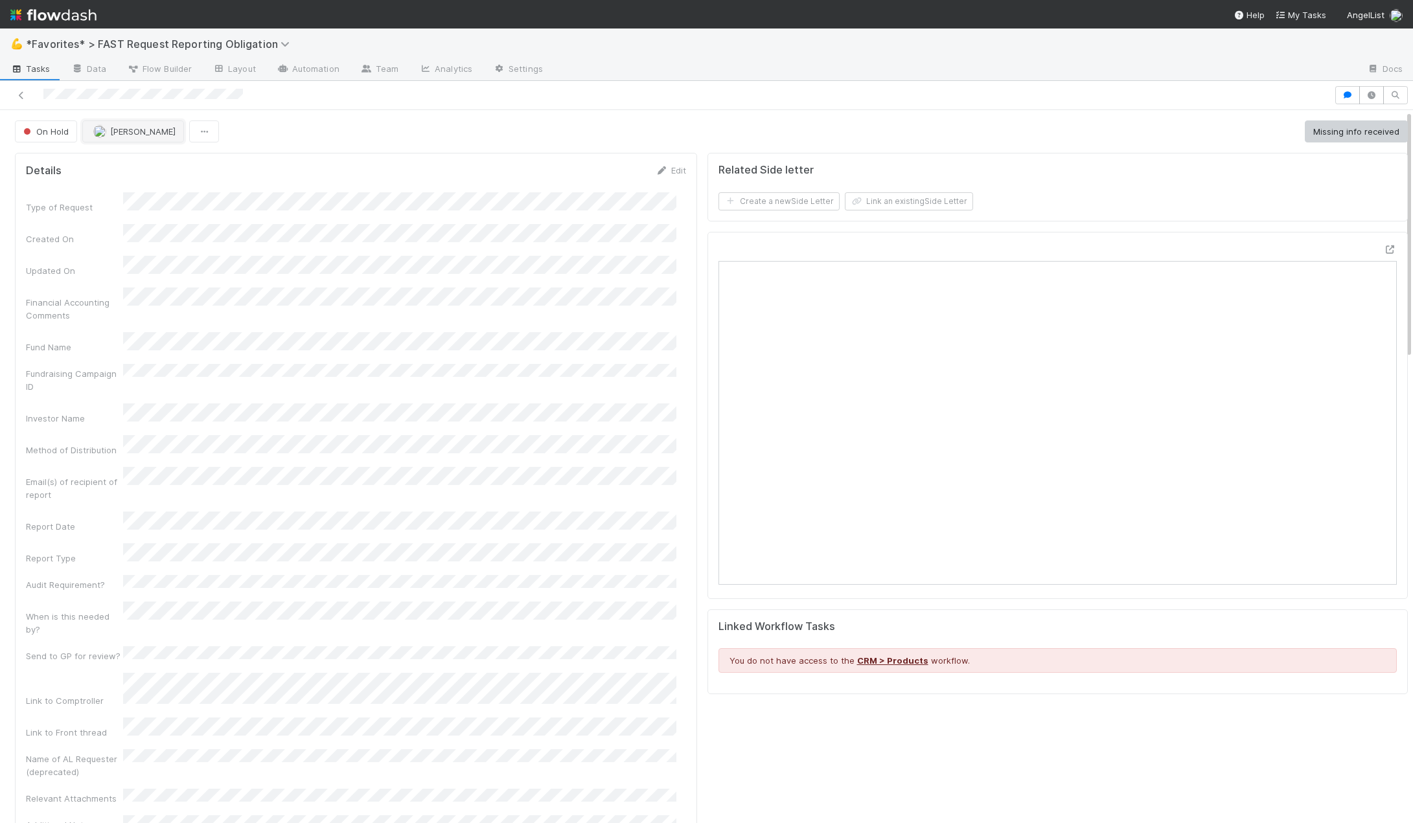
click at [130, 137] on button "[PERSON_NAME]" at bounding box center [133, 131] width 102 height 22
click at [134, 184] on span "[PERSON_NAME] you" at bounding box center [144, 187] width 85 height 10
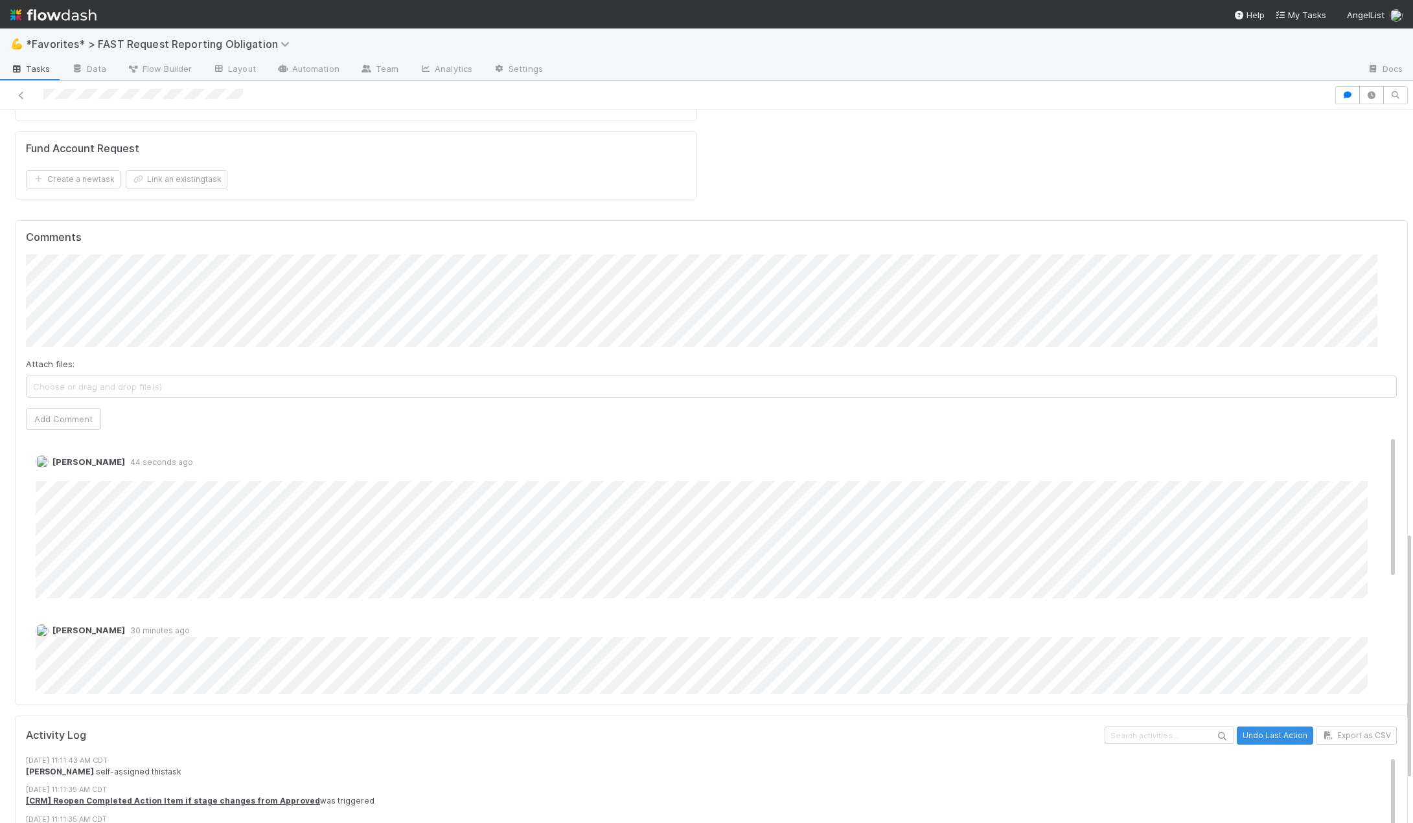
scroll to position [1200, 0]
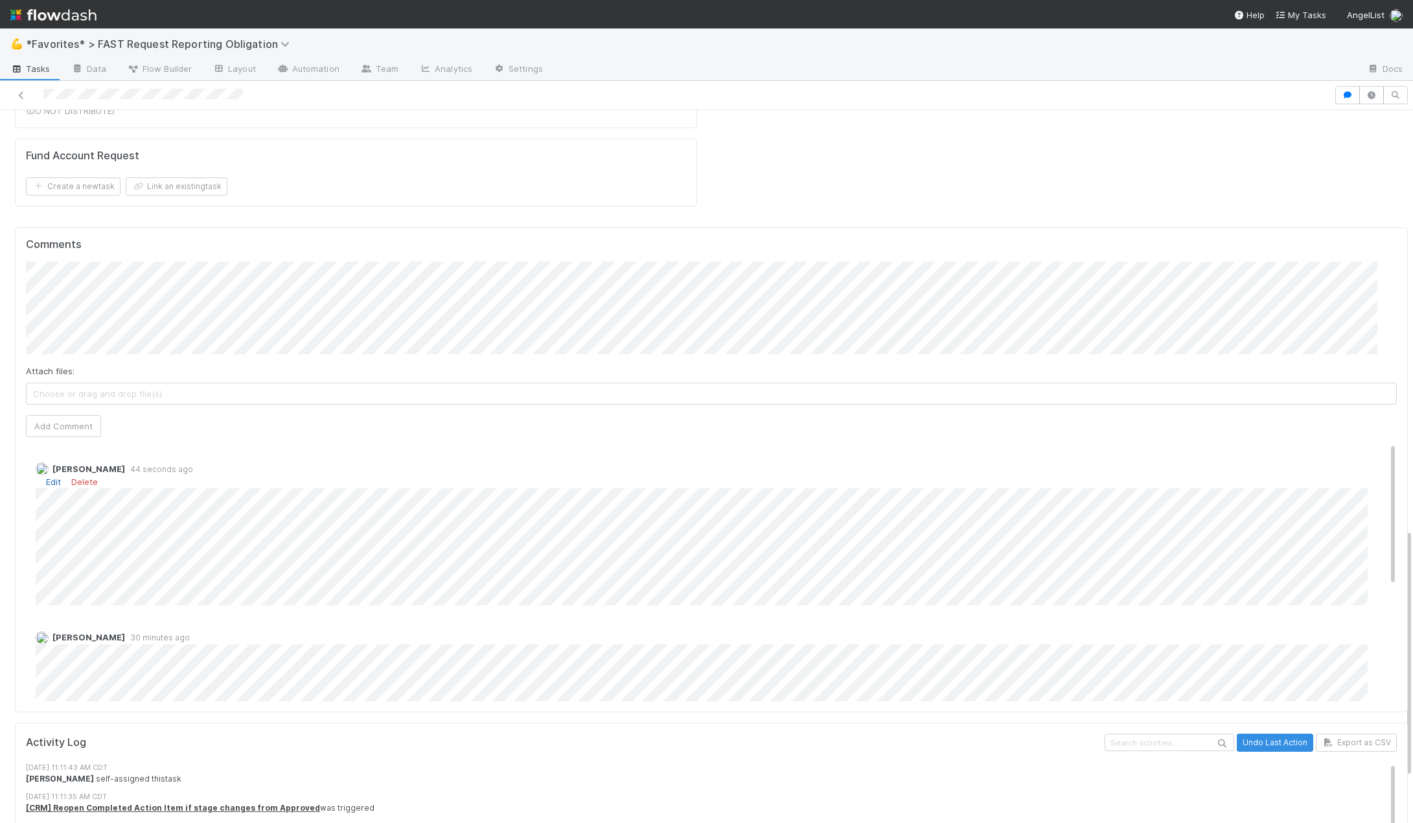
click at [56, 477] on link "Edit" at bounding box center [53, 482] width 15 height 10
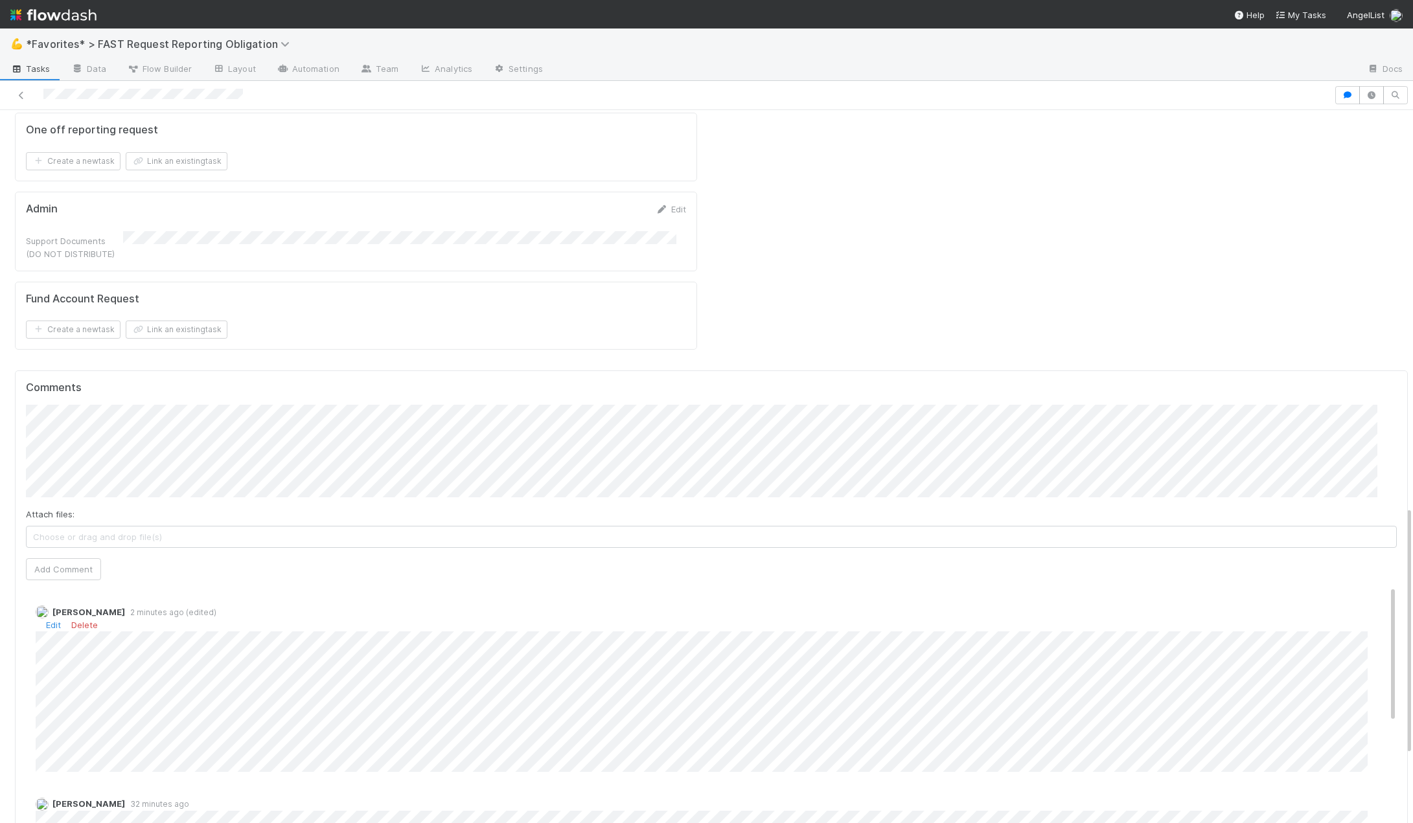
scroll to position [1135, 0]
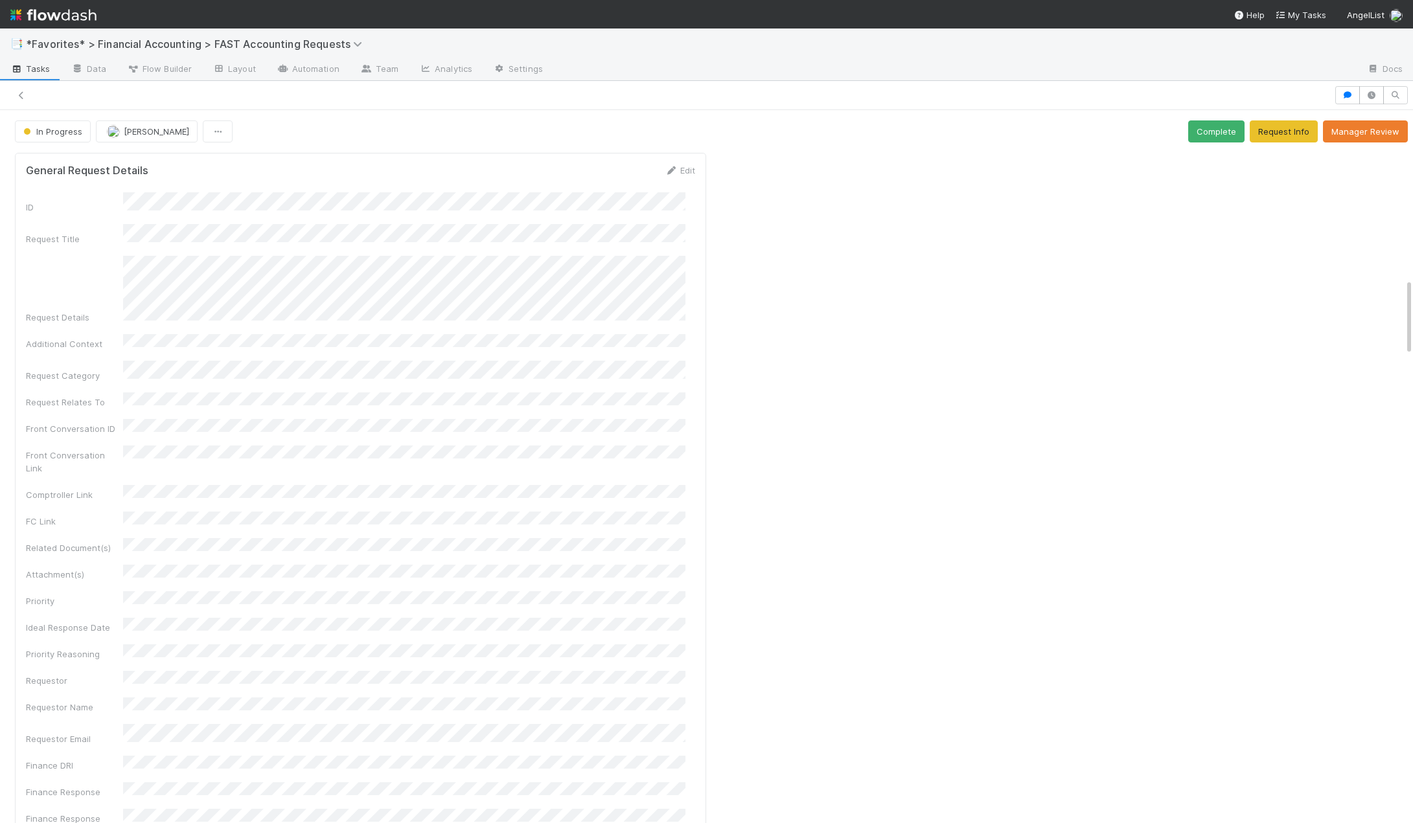
scroll to position [1554, 0]
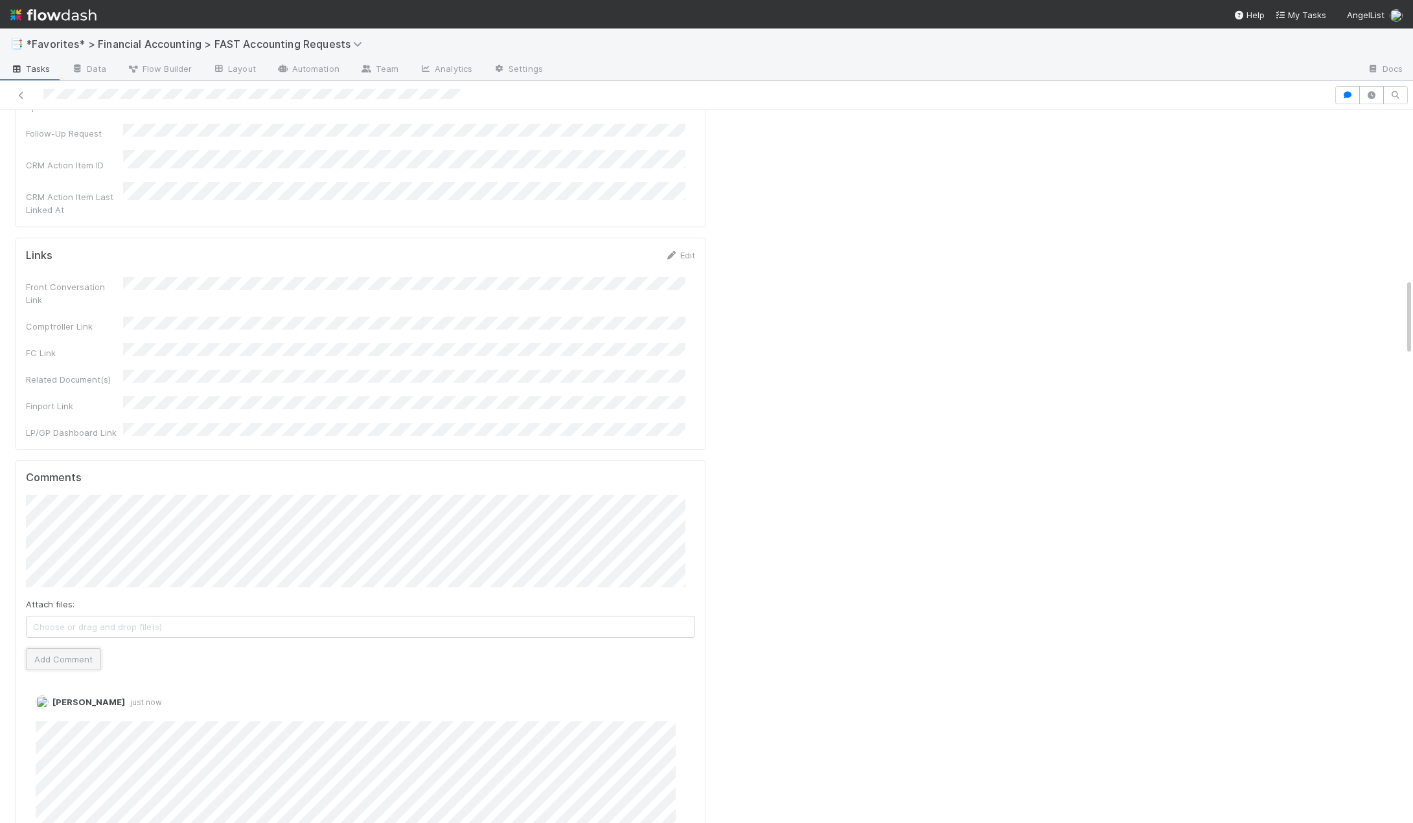
click at [65, 648] on button "Add Comment" at bounding box center [63, 659] width 75 height 22
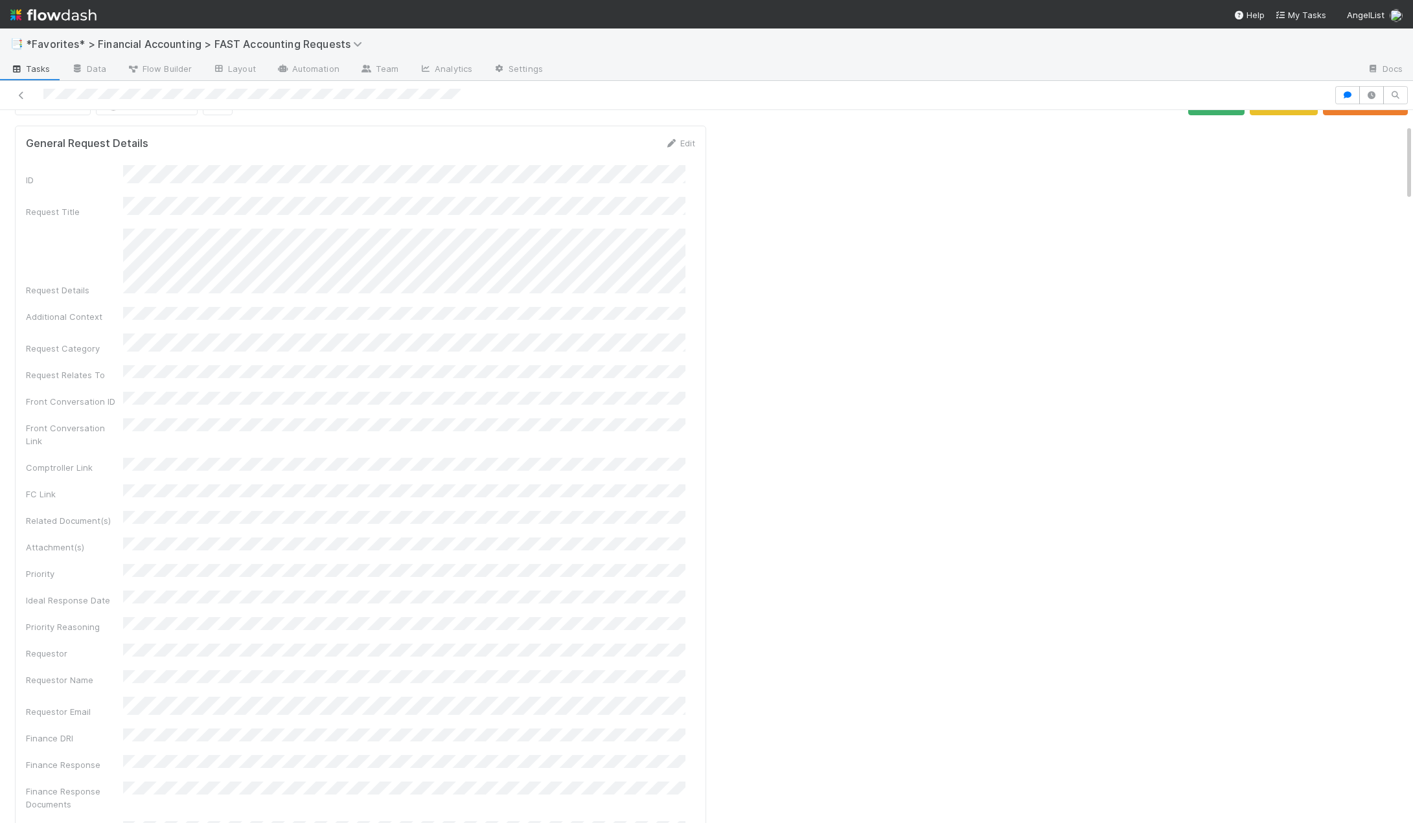
scroll to position [0, 0]
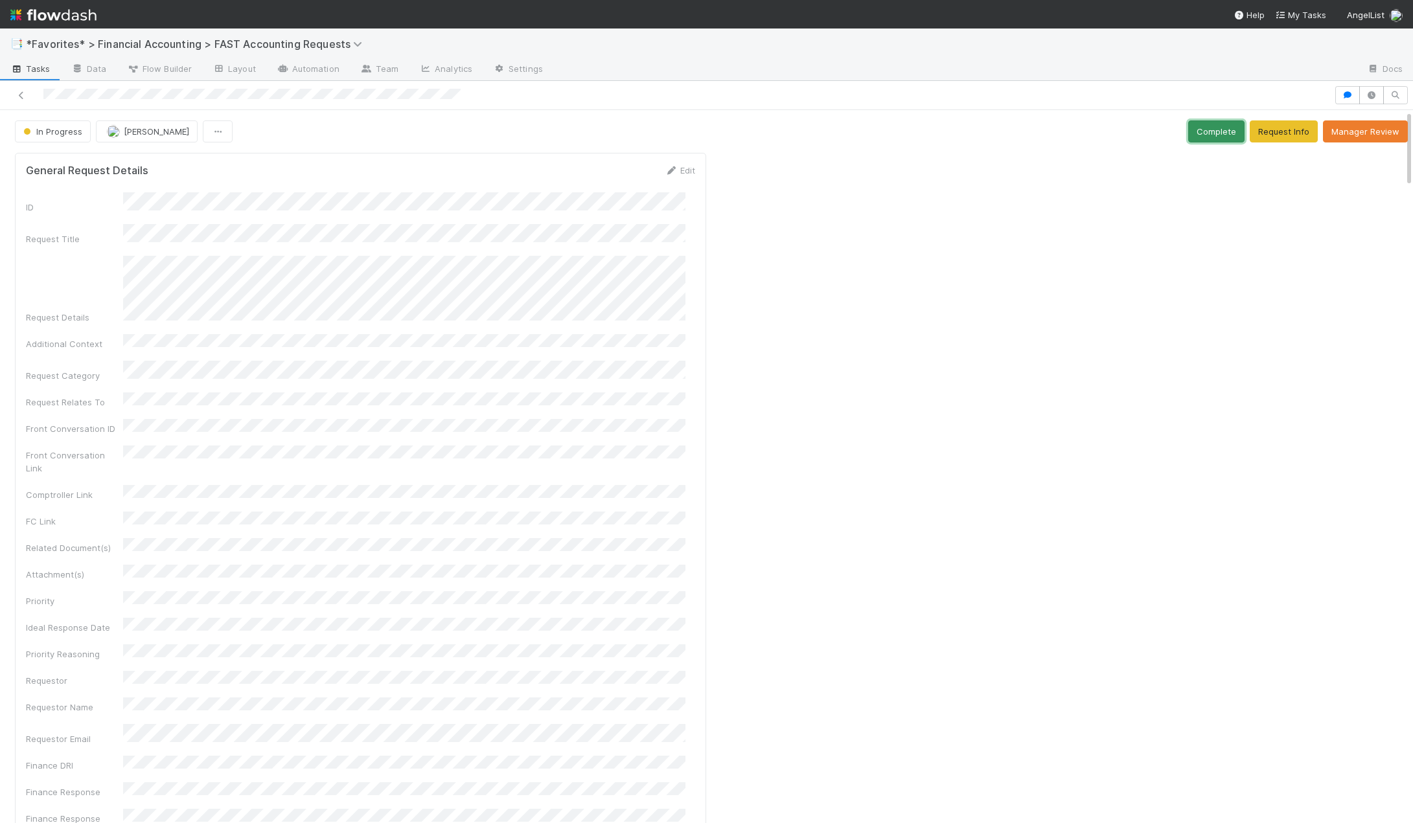
click at [1201, 127] on button "Complete" at bounding box center [1216, 131] width 56 height 22
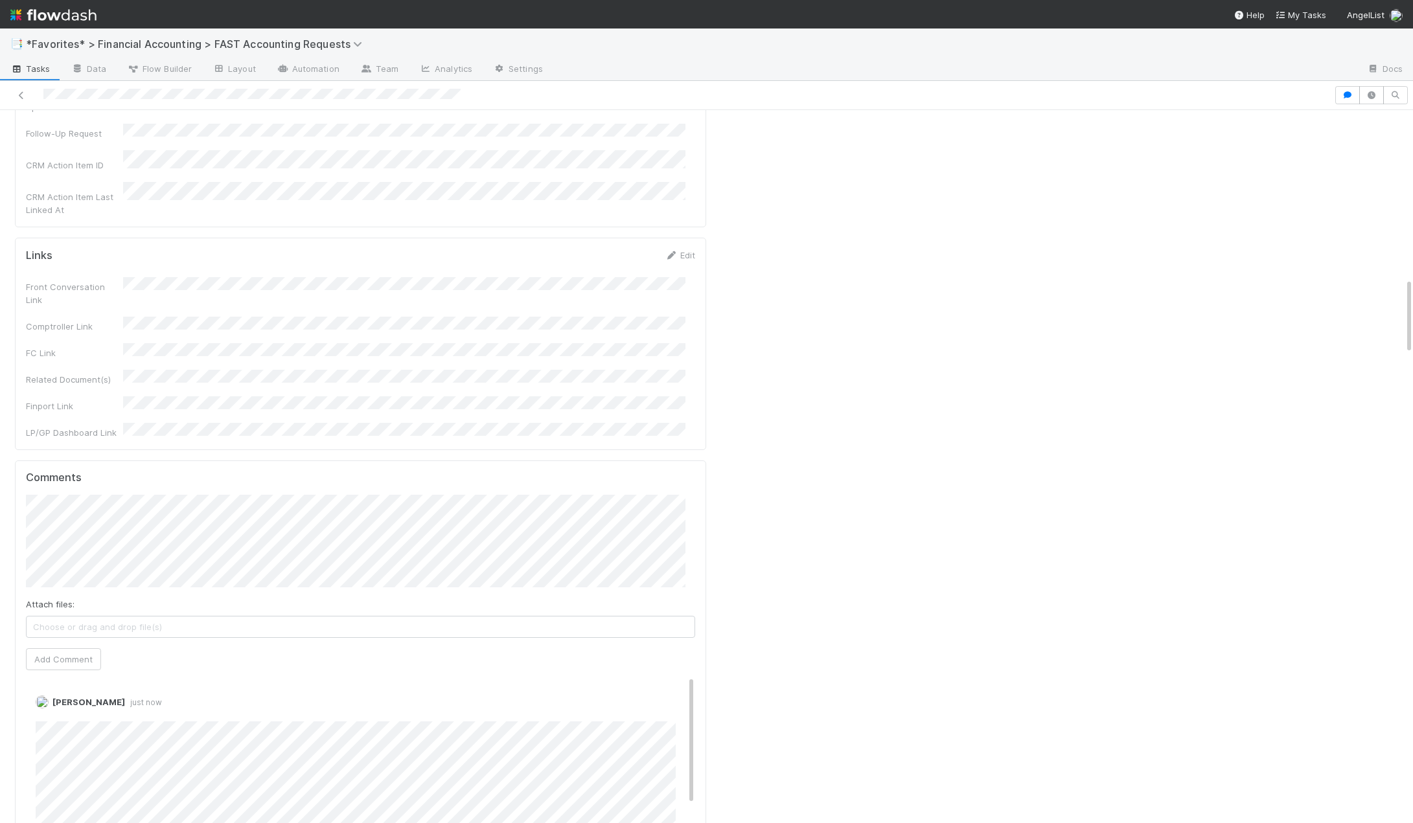
scroll to position [1619, 0]
